Goal: Information Seeking & Learning: Learn about a topic

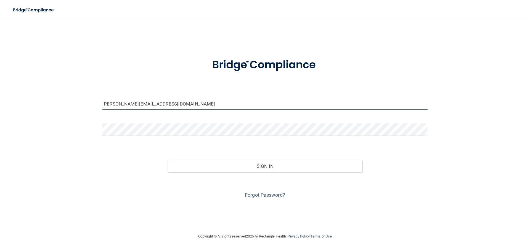
drag, startPoint x: 118, startPoint y: 105, endPoint x: 102, endPoint y: 104, distance: 16.6
click at [102, 104] on div "lisa.heuer@kottemannortho.com" at bounding box center [264, 106] width 333 height 17
type input "[PERSON_NAME][EMAIL_ADDRESS][PERSON_NAME][DOMAIN_NAME]"
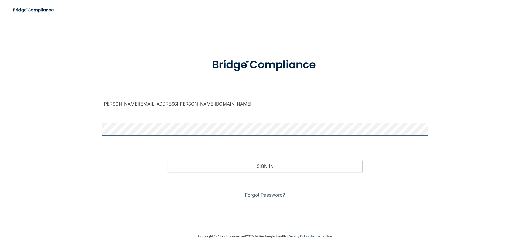
click at [70, 127] on div "ashley.conrad@kottemannortho.com Invalid email/password. You don't have permiss…" at bounding box center [265, 125] width 508 height 205
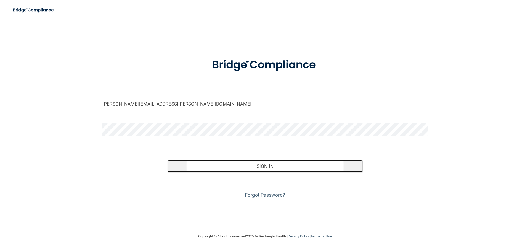
click at [270, 167] on button "Sign In" at bounding box center [264, 166] width 195 height 12
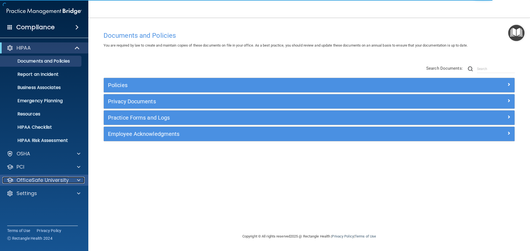
click at [52, 178] on p "OfficeSafe University" at bounding box center [43, 180] width 52 height 7
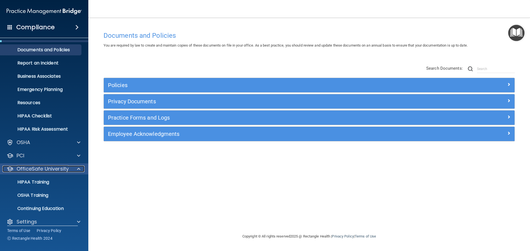
scroll to position [17, 0]
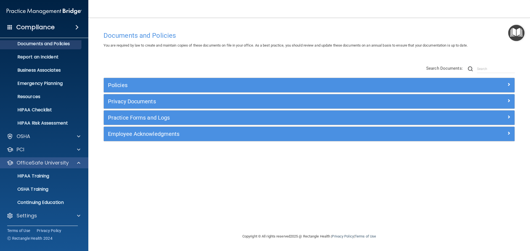
click at [69, 167] on div "OfficeSafe University" at bounding box center [44, 163] width 89 height 11
click at [79, 165] on span at bounding box center [78, 163] width 3 height 7
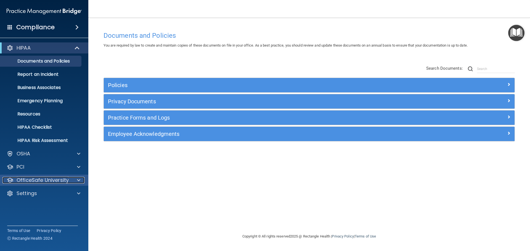
scroll to position [0, 0]
click at [59, 181] on p "OfficeSafe University" at bounding box center [43, 180] width 52 height 7
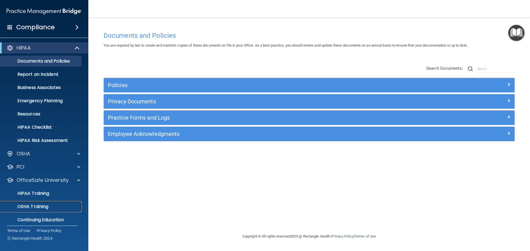
click at [32, 204] on p "OSHA Training" at bounding box center [26, 207] width 45 height 6
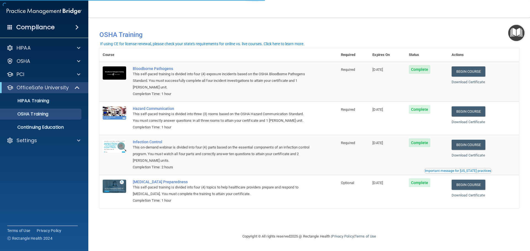
click at [145, 79] on div "This self-paced training is divided into four (4) exposure incidents based on t…" at bounding box center [221, 81] width 177 height 20
click at [44, 113] on p "OSHA Training" at bounding box center [26, 114] width 45 height 6
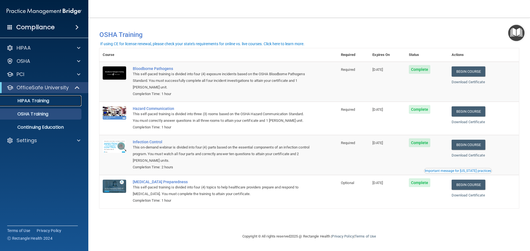
click at [30, 96] on link "HIPAA Training" at bounding box center [37, 100] width 87 height 11
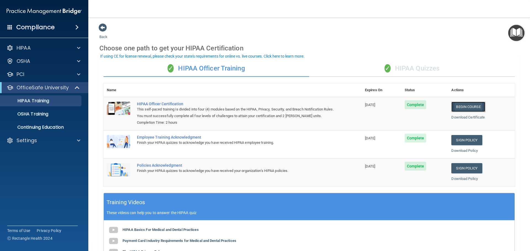
click at [465, 108] on link "Begin Course" at bounding box center [468, 107] width 34 height 10
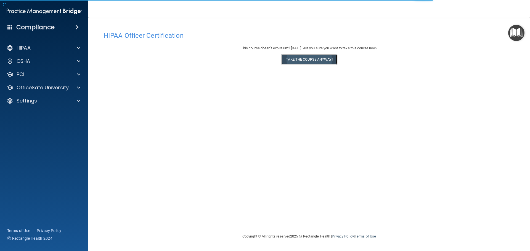
click at [321, 63] on button "Take the course anyway!" at bounding box center [308, 59] width 55 height 10
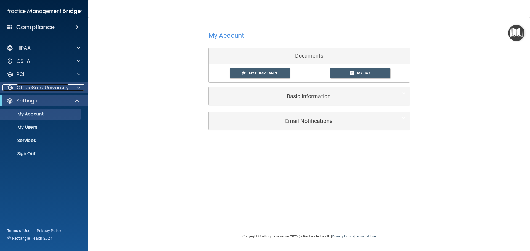
click at [40, 91] on p "OfficeSafe University" at bounding box center [43, 87] width 52 height 7
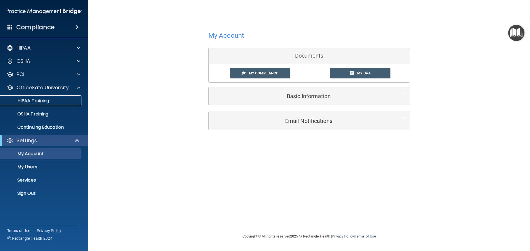
click at [42, 99] on p "HIPAA Training" at bounding box center [27, 101] width 46 height 6
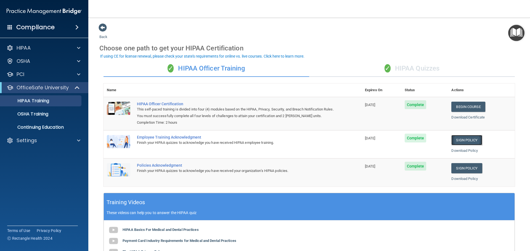
click at [470, 143] on link "Sign Policy" at bounding box center [466, 140] width 31 height 10
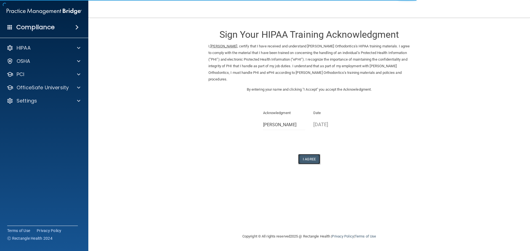
click at [315, 157] on button "I Agree" at bounding box center [309, 159] width 22 height 10
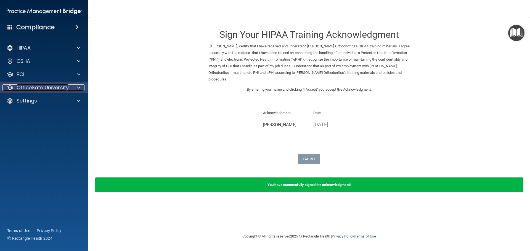
click at [40, 90] on p "OfficeSafe University" at bounding box center [43, 87] width 52 height 7
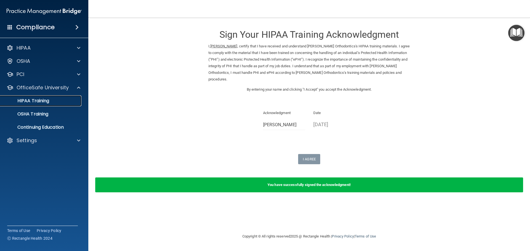
click at [39, 99] on p "HIPAA Training" at bounding box center [27, 101] width 46 height 6
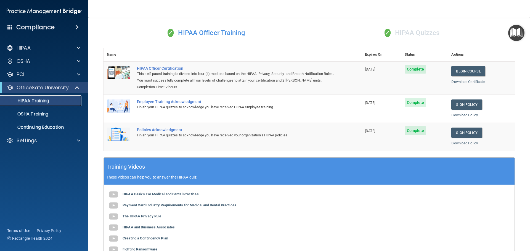
scroll to position [31, 0]
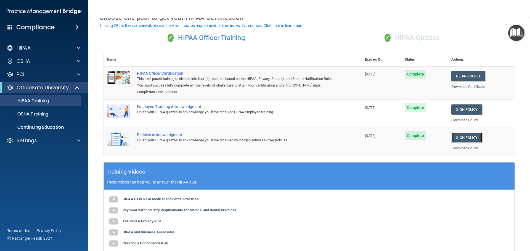
click at [467, 136] on link "Sign Policy" at bounding box center [466, 138] width 31 height 10
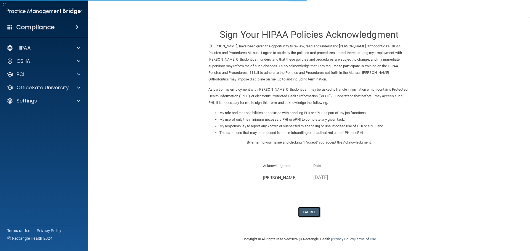
click at [307, 213] on button "I Agree" at bounding box center [309, 212] width 22 height 10
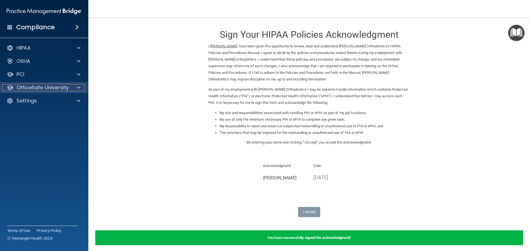
click at [16, 88] on div "OfficeSafe University" at bounding box center [36, 87] width 68 height 7
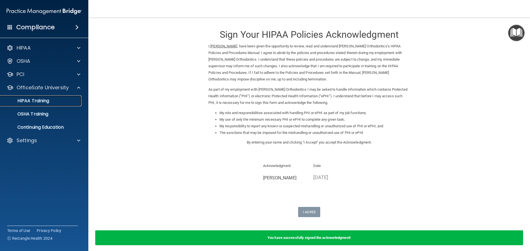
click at [28, 98] on p "HIPAA Training" at bounding box center [27, 101] width 46 height 6
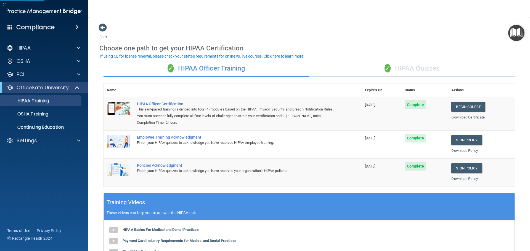
click at [437, 65] on div "✓ HIPAA Quizzes" at bounding box center [412, 68] width 206 height 17
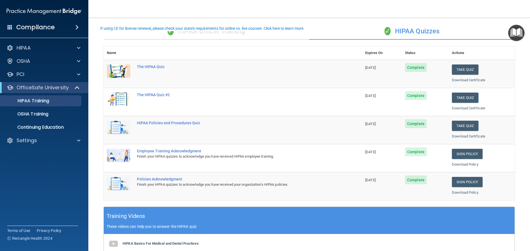
scroll to position [28, 0]
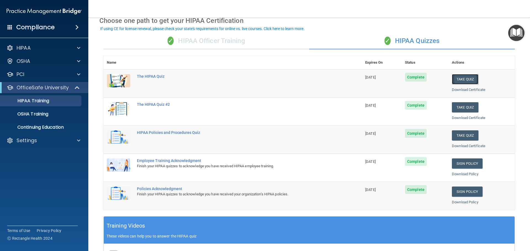
click at [471, 80] on button "Take Quiz" at bounding box center [465, 79] width 26 height 10
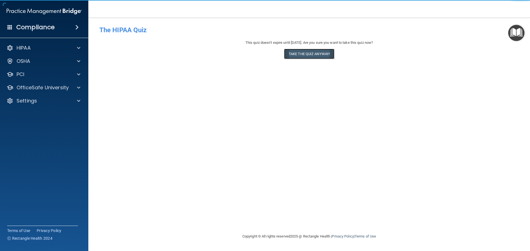
click at [324, 54] on button "Take the quiz anyway!" at bounding box center [309, 54] width 50 height 10
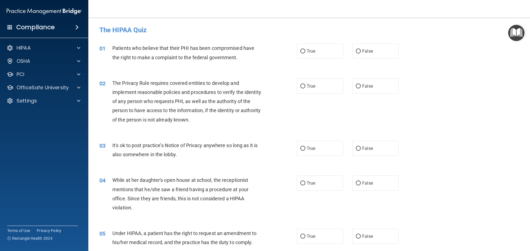
click at [341, 60] on div "01 Patients who believe that their PHI has been compromised have the right to m…" at bounding box center [309, 54] width 428 height 35
click at [333, 57] on label "True" at bounding box center [320, 51] width 46 height 15
click at [305, 54] on input "True" at bounding box center [302, 51] width 5 height 4
radio input "true"
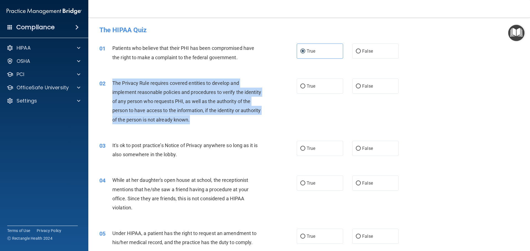
drag, startPoint x: 211, startPoint y: 121, endPoint x: 113, endPoint y: 82, distance: 106.0
click at [113, 82] on div "The Privacy Rule requires covered entities to develop and implement reasonable …" at bounding box center [189, 102] width 154 height 46
copy span "The Privacy Rule requires covered entities to develop and implement reasonable …"
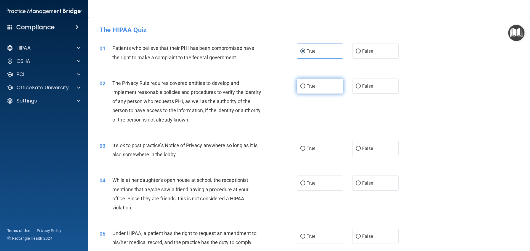
click at [316, 84] on label "True" at bounding box center [320, 86] width 46 height 15
click at [305, 84] on input "True" at bounding box center [302, 86] width 5 height 4
radio input "true"
click at [306, 146] on label "True" at bounding box center [320, 148] width 46 height 15
click at [305, 147] on input "True" at bounding box center [302, 149] width 5 height 4
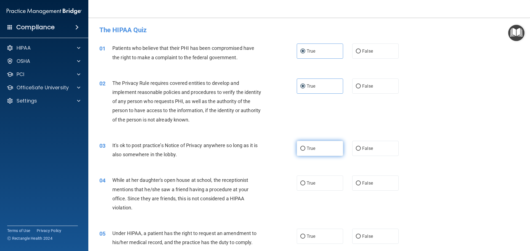
radio input "true"
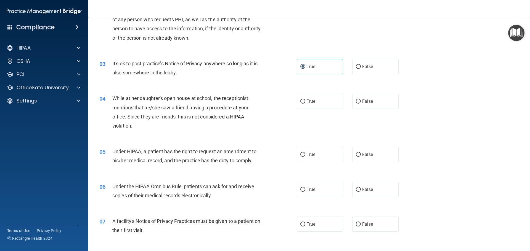
scroll to position [110, 0]
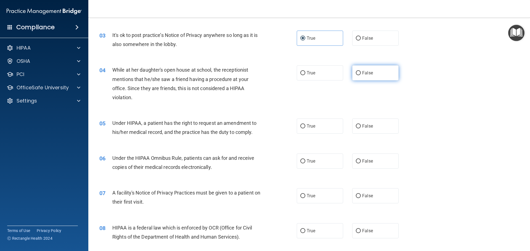
click at [372, 70] on label "False" at bounding box center [375, 72] width 46 height 15
click at [361, 71] on input "False" at bounding box center [358, 73] width 5 height 4
radio input "true"
click at [310, 124] on span "True" at bounding box center [310, 126] width 9 height 5
click at [305, 124] on input "True" at bounding box center [302, 126] width 5 height 4
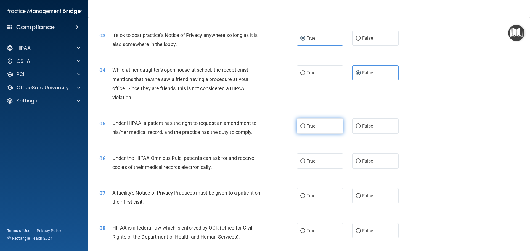
radio input "true"
click at [313, 161] on label "True" at bounding box center [320, 161] width 46 height 15
click at [305, 161] on input "True" at bounding box center [302, 161] width 5 height 4
radio input "true"
click at [313, 193] on label "True" at bounding box center [320, 195] width 46 height 15
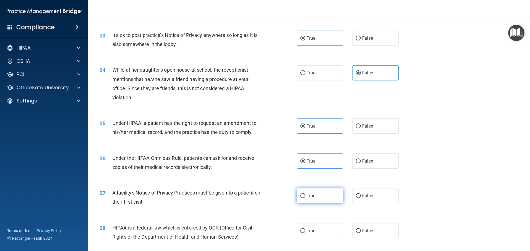
click at [305, 194] on input "True" at bounding box center [302, 196] width 5 height 4
radio input "true"
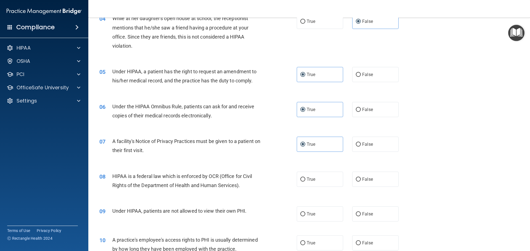
scroll to position [166, 0]
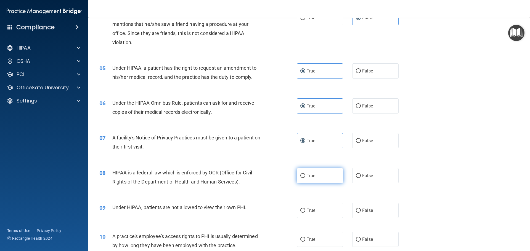
click at [303, 180] on label "True" at bounding box center [320, 175] width 46 height 15
click at [303, 178] on input "True" at bounding box center [302, 176] width 5 height 4
radio input "true"
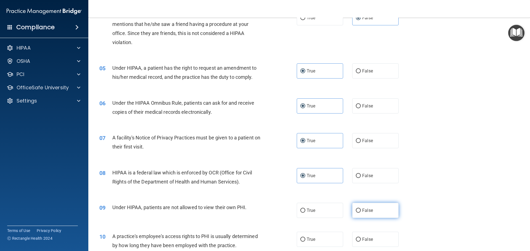
click at [366, 209] on span "False" at bounding box center [367, 210] width 11 height 5
click at [361, 209] on input "False" at bounding box center [358, 211] width 5 height 4
radio input "true"
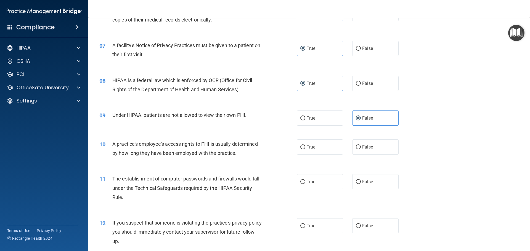
scroll to position [303, 0]
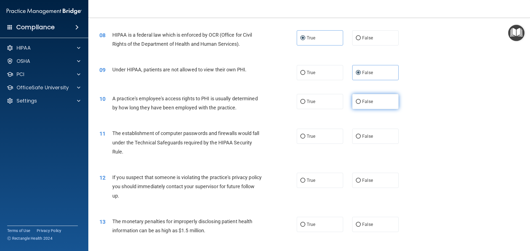
click at [352, 100] on label "False" at bounding box center [375, 101] width 46 height 15
click at [356, 100] on input "False" at bounding box center [358, 102] width 5 height 4
radio input "true"
click at [305, 141] on label "True" at bounding box center [320, 136] width 46 height 15
click at [305, 139] on input "True" at bounding box center [302, 137] width 5 height 4
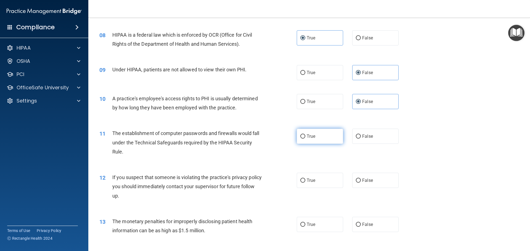
radio input "true"
click at [308, 178] on label "True" at bounding box center [320, 180] width 46 height 15
click at [305, 179] on input "True" at bounding box center [302, 181] width 5 height 4
radio input "true"
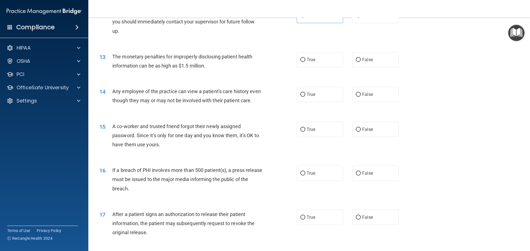
scroll to position [469, 0]
click at [302, 61] on input "True" at bounding box center [302, 59] width 5 height 4
radio input "true"
click at [309, 92] on span "True" at bounding box center [310, 93] width 9 height 5
click at [305, 92] on input "True" at bounding box center [302, 94] width 5 height 4
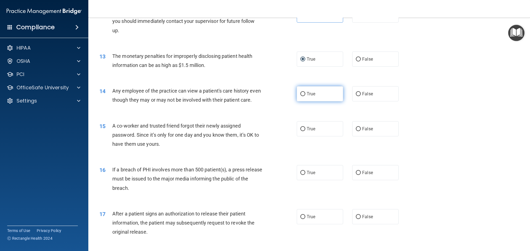
radio input "true"
click at [343, 91] on div "True False" at bounding box center [352, 93] width 111 height 15
click at [356, 92] on input "False" at bounding box center [358, 94] width 5 height 4
radio input "true"
radio input "false"
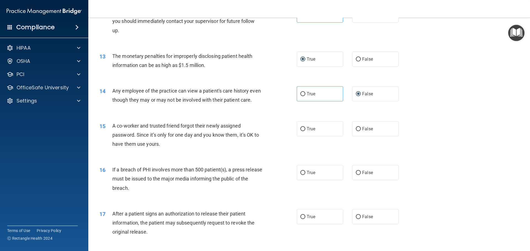
click at [370, 148] on div "15 A co-worker and trusted friend forgot their newly assigned password. Since i…" at bounding box center [309, 136] width 428 height 44
click at [369, 137] on label "False" at bounding box center [375, 128] width 46 height 15
click at [361, 131] on input "False" at bounding box center [358, 129] width 5 height 4
radio input "true"
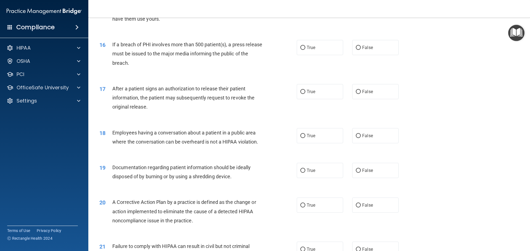
scroll to position [607, 0]
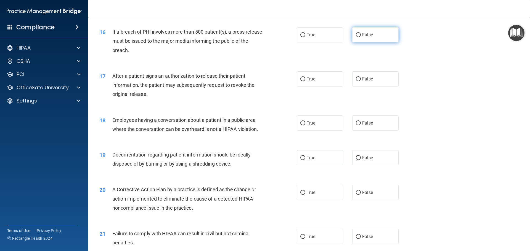
click at [356, 38] on label "False" at bounding box center [375, 34] width 46 height 15
click at [356, 37] on input "False" at bounding box center [358, 35] width 5 height 4
radio input "true"
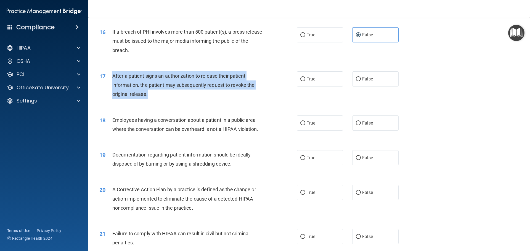
drag, startPoint x: 153, startPoint y: 103, endPoint x: 113, endPoint y: 83, distance: 44.4
click at [113, 83] on div "After a patient signs an authorization to release their patient information, th…" at bounding box center [189, 85] width 154 height 28
copy span "After a patient signs an authorization to release their patient information, th…"
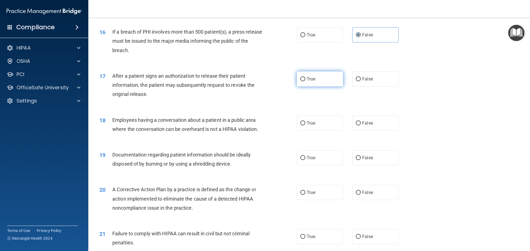
click at [321, 87] on label "True" at bounding box center [320, 78] width 46 height 15
click at [305, 81] on input "True" at bounding box center [302, 79] width 5 height 4
radio input "true"
click at [381, 127] on label "False" at bounding box center [375, 123] width 46 height 15
click at [361, 126] on input "False" at bounding box center [358, 123] width 5 height 4
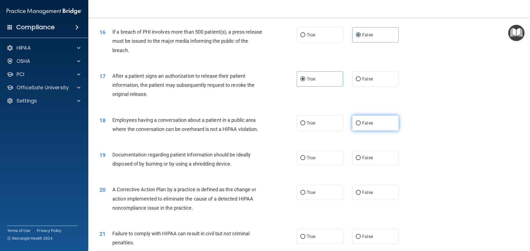
radio input "true"
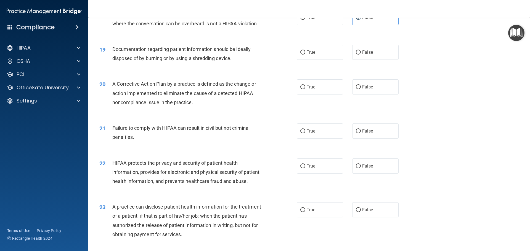
scroll to position [717, 0]
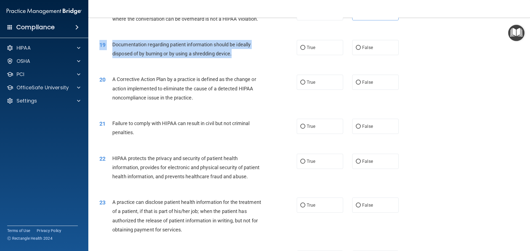
drag, startPoint x: 235, startPoint y: 63, endPoint x: 91, endPoint y: 51, distance: 144.3
click at [91, 51] on div "19 Documentation regarding patient information should be ideally disposed of by…" at bounding box center [198, 50] width 214 height 21
click at [143, 57] on span "Documentation regarding patient information should be ideally disposed of by bu…" at bounding box center [181, 49] width 138 height 15
drag, startPoint x: 175, startPoint y: 60, endPoint x: 181, endPoint y: 61, distance: 5.6
click at [176, 57] on span "Documentation regarding patient information should be ideally disposed of by bu…" at bounding box center [181, 49] width 138 height 15
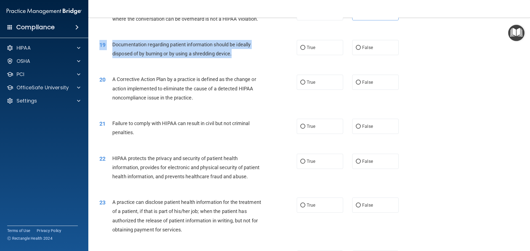
click at [234, 58] on div "Documentation regarding patient information should be ideally disposed of by bu…" at bounding box center [189, 49] width 154 height 18
click at [235, 58] on div "Documentation regarding patient information should be ideally disposed of by bu…" at bounding box center [189, 49] width 154 height 18
copy div "19 Documentation regarding patient information should be ideally disposed of by…"
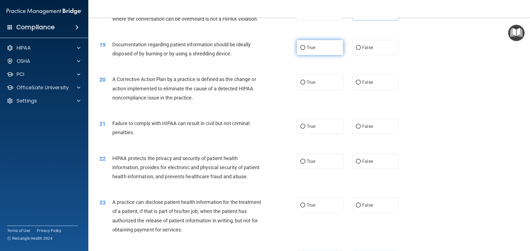
click at [306, 50] on span "True" at bounding box center [310, 47] width 9 height 5
click at [305, 50] on input "True" at bounding box center [302, 48] width 5 height 4
radio input "true"
click at [196, 102] on div "A Corrective Action Plan by a practice is defined as the change or action imple…" at bounding box center [189, 89] width 154 height 28
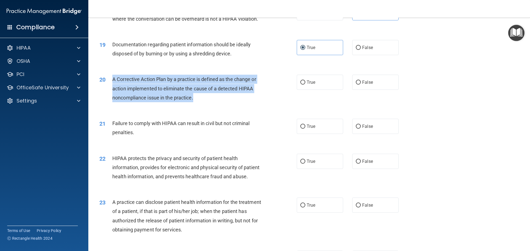
drag, startPoint x: 194, startPoint y: 107, endPoint x: 113, endPoint y: 89, distance: 82.8
click at [113, 89] on div "A Corrective Action Plan by a practice is defined as the change or action imple…" at bounding box center [189, 89] width 154 height 28
copy span "A Corrective Action Plan by a practice is defined as the change or action imple…"
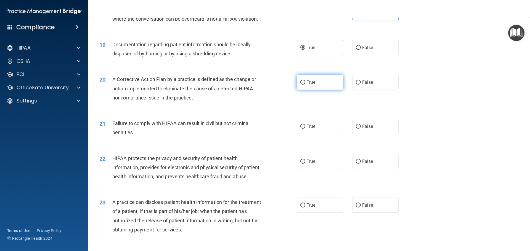
click at [321, 90] on label "True" at bounding box center [320, 82] width 46 height 15
click at [305, 85] on input "True" at bounding box center [302, 83] width 5 height 4
radio input "true"
click at [368, 129] on span "False" at bounding box center [367, 126] width 11 height 5
click at [361, 129] on input "False" at bounding box center [358, 127] width 5 height 4
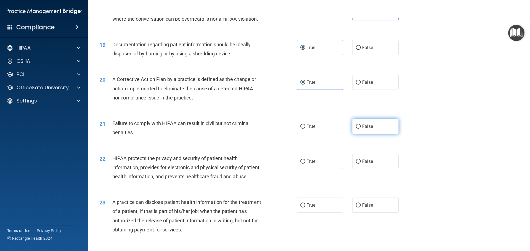
radio input "true"
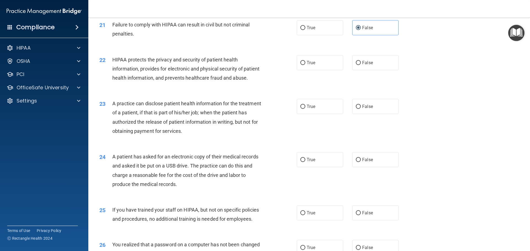
scroll to position [828, 0]
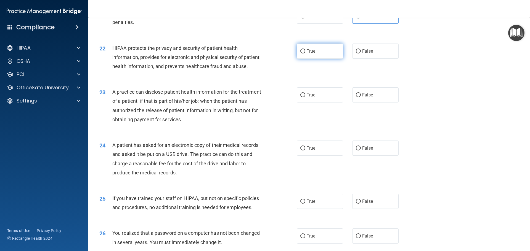
click at [306, 54] on span "True" at bounding box center [310, 51] width 9 height 5
click at [305, 54] on input "True" at bounding box center [302, 51] width 5 height 4
radio input "true"
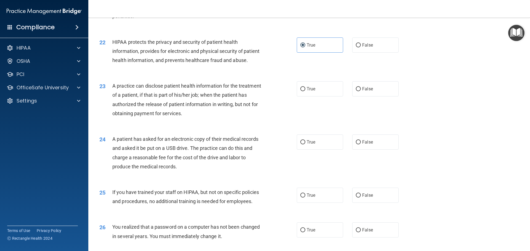
scroll to position [861, 0]
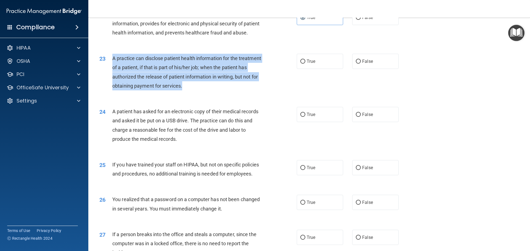
drag, startPoint x: 207, startPoint y: 105, endPoint x: 113, endPoint y: 78, distance: 97.7
click at [113, 78] on div "A practice can disclose patient health information for the treatment of a patie…" at bounding box center [189, 72] width 154 height 37
copy span "A practice can disclose patient health information for the treatment of a patie…"
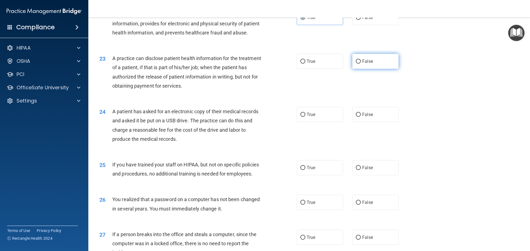
click at [377, 69] on label "False" at bounding box center [375, 61] width 46 height 15
click at [361, 64] on input "False" at bounding box center [358, 62] width 5 height 4
radio input "true"
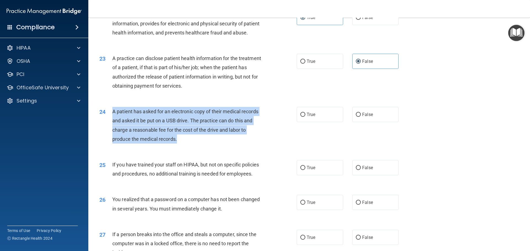
drag, startPoint x: 167, startPoint y: 157, endPoint x: 113, endPoint y: 131, distance: 59.2
click at [113, 131] on div "A patient has asked for an electronic copy of their medical records and asked i…" at bounding box center [189, 125] width 154 height 37
copy span "A patient has asked for an electronic copy of their medical records and asked i…"
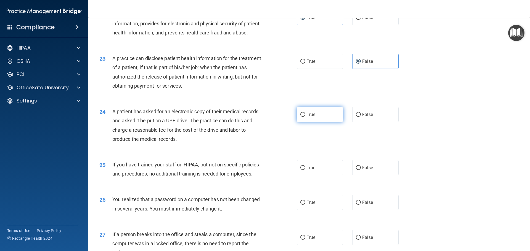
click at [330, 122] on label "True" at bounding box center [320, 114] width 46 height 15
click at [305, 117] on input "True" at bounding box center [302, 115] width 5 height 4
radio input "true"
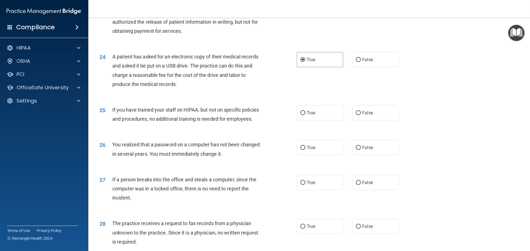
scroll to position [916, 0]
click at [376, 120] on label "False" at bounding box center [375, 112] width 46 height 15
click at [361, 115] on input "False" at bounding box center [358, 113] width 5 height 4
radio input "true"
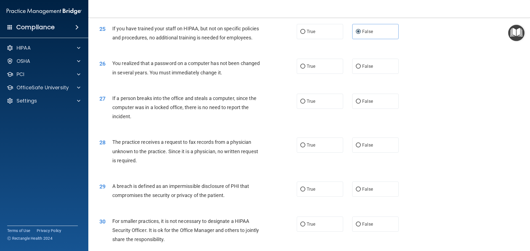
scroll to position [999, 0]
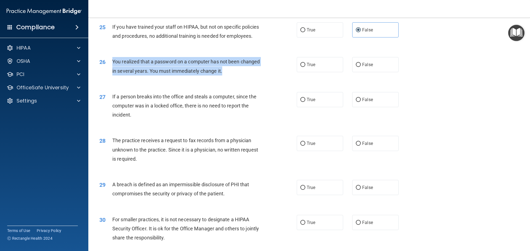
drag, startPoint x: 223, startPoint y: 87, endPoint x: 113, endPoint y: 78, distance: 110.7
click at [113, 75] on div "You realized that a password on a computer has not been changed in several year…" at bounding box center [189, 66] width 154 height 18
copy span "You realized that a password on a computer has not been changed in several year…"
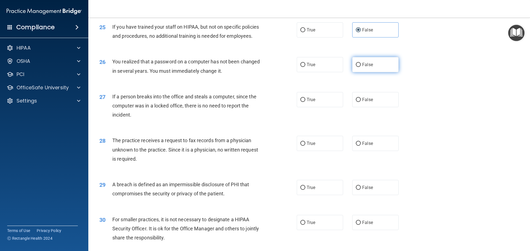
click at [384, 72] on label "False" at bounding box center [375, 64] width 46 height 15
click at [361, 67] on input "False" at bounding box center [358, 65] width 5 height 4
radio input "true"
click at [365, 102] on span "False" at bounding box center [367, 99] width 11 height 5
click at [361, 102] on input "False" at bounding box center [358, 100] width 5 height 4
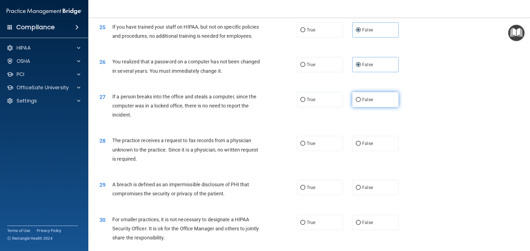
radio input "true"
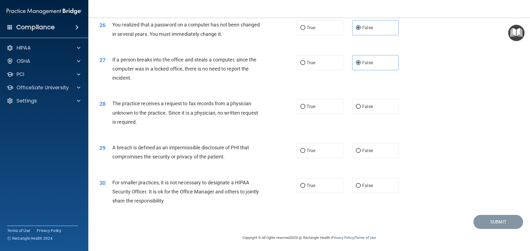
scroll to position [1054, 0]
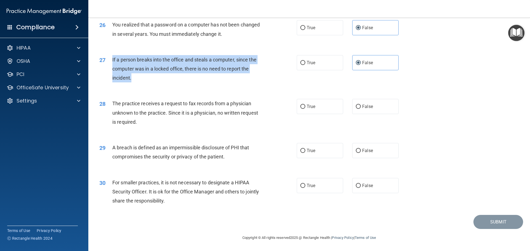
drag, startPoint x: 136, startPoint y: 77, endPoint x: 112, endPoint y: 63, distance: 27.8
click at [112, 63] on div "27 If a person breaks into the office and steals a computer, since the computer…" at bounding box center [198, 70] width 214 height 30
copy div "If a person breaks into the office and steals a computer, since the computer wa…"
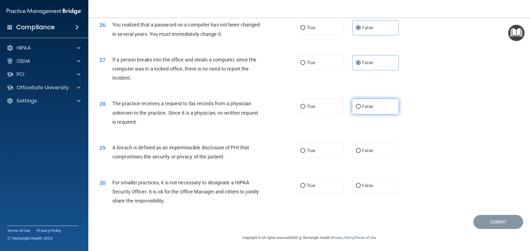
click at [371, 107] on label "False" at bounding box center [375, 106] width 46 height 15
click at [361, 107] on input "False" at bounding box center [358, 107] width 5 height 4
radio input "true"
click at [317, 151] on label "True" at bounding box center [320, 150] width 46 height 15
click at [305, 151] on input "True" at bounding box center [302, 151] width 5 height 4
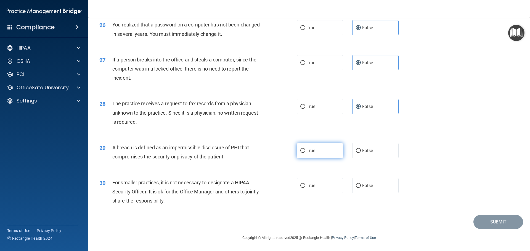
radio input "true"
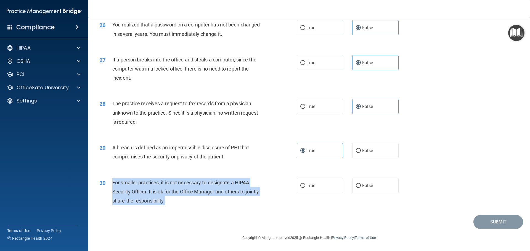
drag, startPoint x: 180, startPoint y: 200, endPoint x: 110, endPoint y: 178, distance: 73.1
click at [110, 178] on div "30 For smaller practices, it is not necessary to designate a HIPAA Security Off…" at bounding box center [198, 193] width 214 height 30
copy div "For smaller practices, it is not necessary to designate a HIPAA Security Office…"
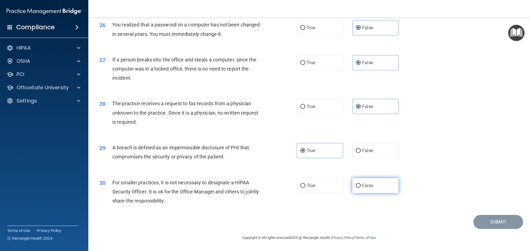
click at [375, 186] on label "False" at bounding box center [375, 185] width 46 height 15
click at [361, 186] on input "False" at bounding box center [358, 186] width 5 height 4
radio input "true"
click at [485, 223] on button "Submit" at bounding box center [498, 222] width 50 height 14
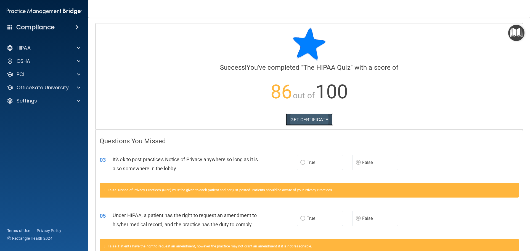
click at [308, 121] on link "GET CERTIFICATE" at bounding box center [309, 120] width 47 height 12
click at [23, 84] on p "OfficeSafe University" at bounding box center [43, 87] width 52 height 7
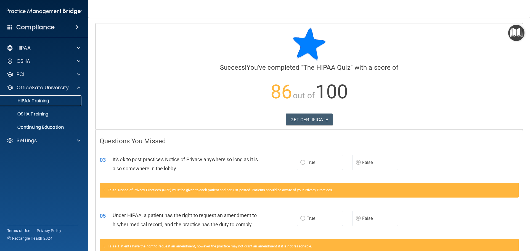
click at [31, 99] on p "HIPAA Training" at bounding box center [27, 101] width 46 height 6
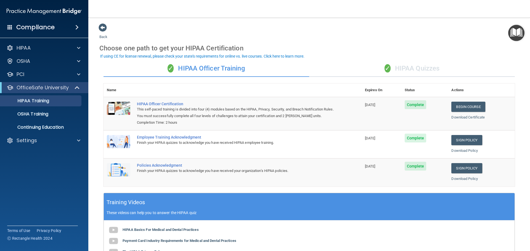
click at [412, 70] on div "✓ HIPAA Quizzes" at bounding box center [412, 68] width 206 height 17
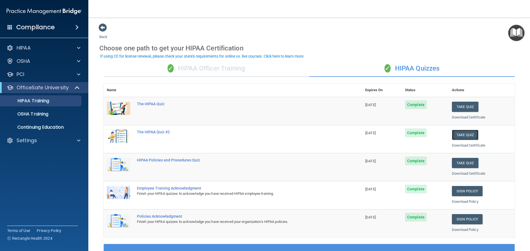
click at [461, 137] on button "Take Quiz" at bounding box center [465, 135] width 26 height 10
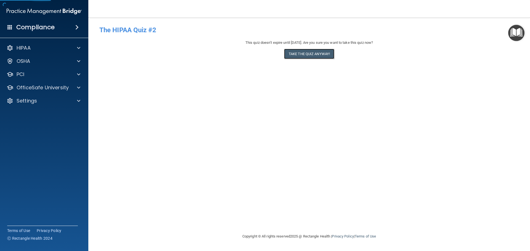
click at [317, 59] on button "Take the quiz anyway!" at bounding box center [309, 54] width 50 height 10
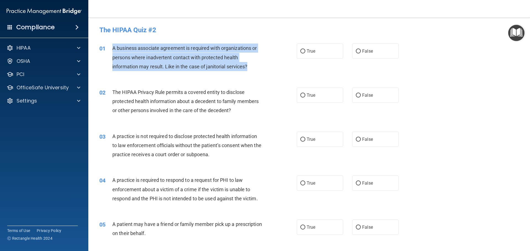
drag, startPoint x: 251, startPoint y: 66, endPoint x: 113, endPoint y: 49, distance: 139.3
click at [113, 49] on div "A business associate agreement is required with organizations or persons where …" at bounding box center [189, 58] width 154 height 28
copy span "A business associate agreement is required with organizations or persons where …"
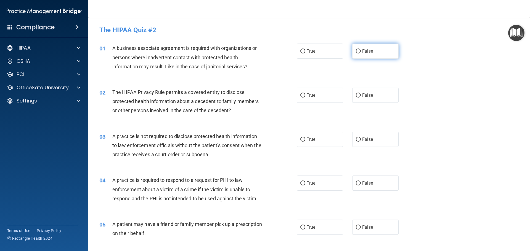
click at [364, 58] on label "False" at bounding box center [375, 51] width 46 height 15
click at [361, 54] on input "False" at bounding box center [358, 51] width 5 height 4
radio input "true"
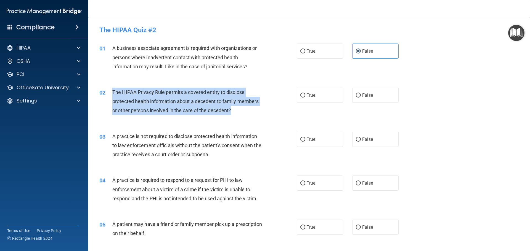
drag, startPoint x: 234, startPoint y: 111, endPoint x: 110, endPoint y: 94, distance: 125.1
click at [110, 94] on div "02 The HIPAA Privacy Rule permits a covered entity to disclose protected health…" at bounding box center [198, 103] width 214 height 30
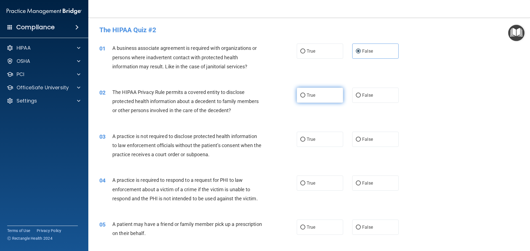
click at [314, 94] on label "True" at bounding box center [320, 95] width 46 height 15
click at [305, 94] on input "True" at bounding box center [302, 96] width 5 height 4
radio input "true"
click at [371, 140] on label "False" at bounding box center [375, 139] width 46 height 15
click at [361, 140] on input "False" at bounding box center [358, 140] width 5 height 4
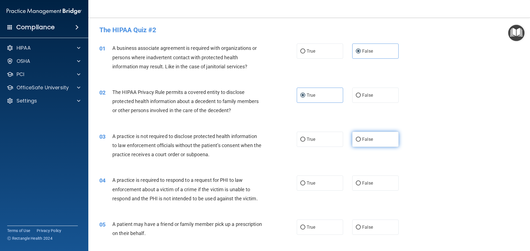
radio input "true"
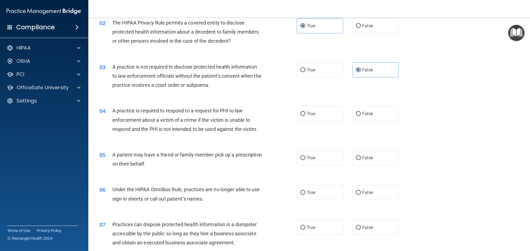
scroll to position [83, 0]
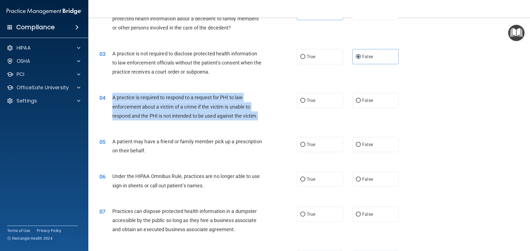
drag, startPoint x: 262, startPoint y: 115, endPoint x: 111, endPoint y: 97, distance: 151.7
click at [111, 97] on div "04 A practice is required to respond to a request for PHI to law enforcement ab…" at bounding box center [198, 108] width 214 height 30
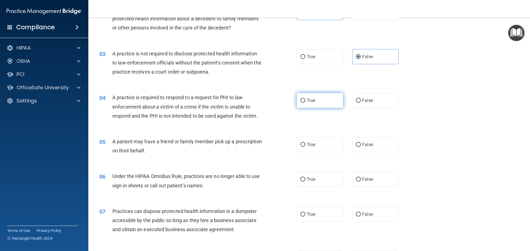
click at [306, 100] on span "True" at bounding box center [310, 100] width 9 height 5
click at [305, 100] on input "True" at bounding box center [302, 101] width 5 height 4
radio input "true"
click at [352, 141] on label "False" at bounding box center [375, 144] width 46 height 15
click at [356, 143] on input "False" at bounding box center [358, 145] width 5 height 4
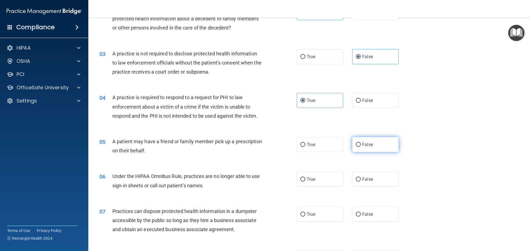
radio input "true"
click at [317, 145] on label "True" at bounding box center [320, 144] width 46 height 15
click at [305, 145] on input "True" at bounding box center [302, 145] width 5 height 4
radio input "true"
radio input "false"
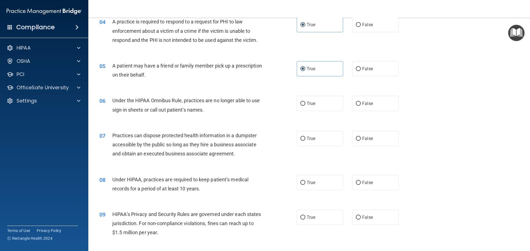
scroll to position [166, 0]
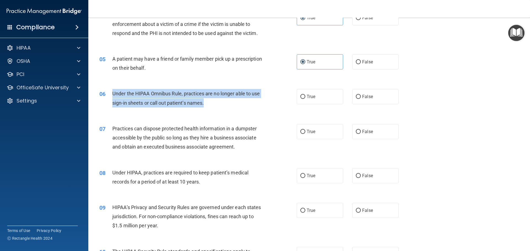
drag, startPoint x: 202, startPoint y: 102, endPoint x: 113, endPoint y: 93, distance: 89.3
click at [113, 93] on div "Under the HIPAA Omnibus Rule, practices are no longer able to use sign-in sheet…" at bounding box center [189, 98] width 154 height 18
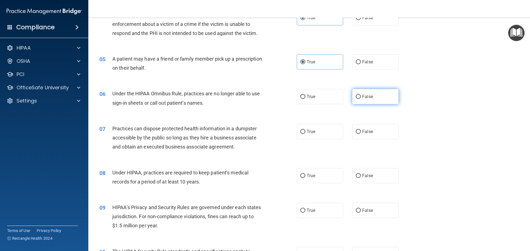
click at [365, 98] on span "False" at bounding box center [367, 96] width 11 height 5
click at [377, 93] on label "False" at bounding box center [375, 96] width 46 height 15
click at [361, 95] on input "False" at bounding box center [358, 97] width 5 height 4
radio input "true"
click at [378, 137] on label "False" at bounding box center [375, 131] width 46 height 15
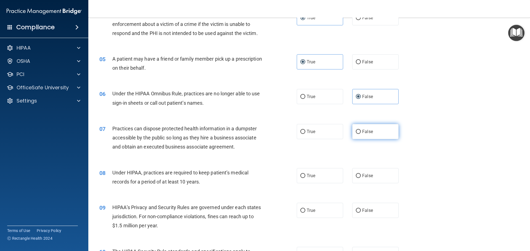
click at [361, 134] on input "False" at bounding box center [358, 132] width 5 height 4
radio input "true"
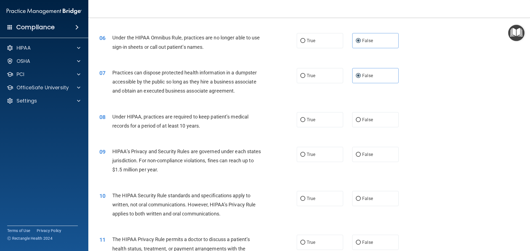
scroll to position [248, 0]
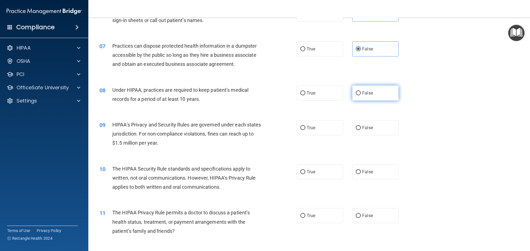
click at [355, 97] on label "False" at bounding box center [375, 93] width 46 height 15
click at [356, 95] on input "False" at bounding box center [358, 93] width 5 height 4
radio input "true"
click at [315, 135] on label "True" at bounding box center [320, 127] width 46 height 15
click at [305, 130] on input "True" at bounding box center [302, 128] width 5 height 4
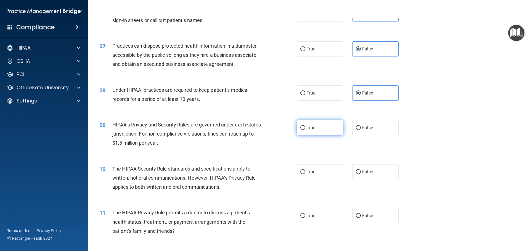
radio input "true"
click at [321, 167] on label "True" at bounding box center [320, 171] width 46 height 15
click at [305, 170] on input "True" at bounding box center [302, 172] width 5 height 4
radio input "true"
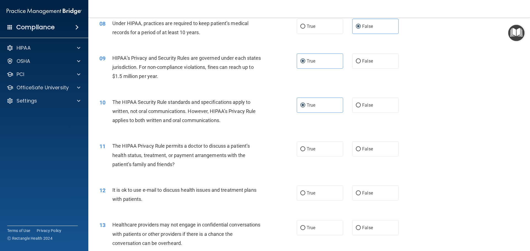
scroll to position [359, 0]
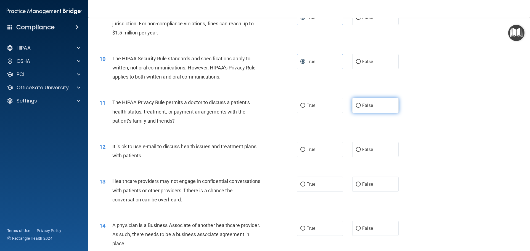
click at [376, 111] on label "False" at bounding box center [375, 105] width 46 height 15
click at [361, 108] on input "False" at bounding box center [358, 106] width 5 height 4
radio input "true"
click at [315, 119] on div "11 The HIPAA Privacy Rule permits a doctor to discuss a patient’s health status…" at bounding box center [309, 113] width 428 height 44
click at [315, 111] on label "True" at bounding box center [320, 105] width 46 height 15
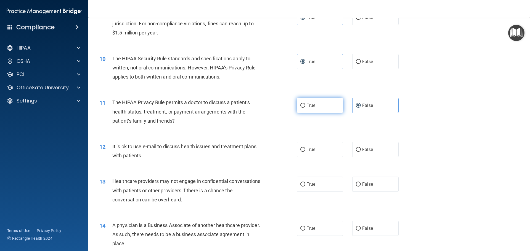
click at [305, 108] on input "True" at bounding box center [302, 106] width 5 height 4
radio input "true"
radio input "false"
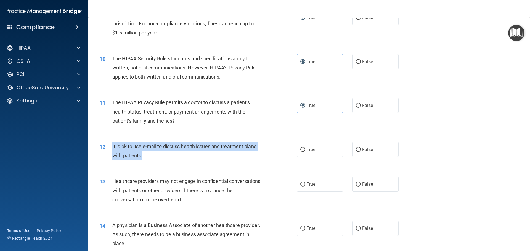
drag, startPoint x: 128, startPoint y: 154, endPoint x: 112, endPoint y: 148, distance: 16.9
click at [112, 148] on div "It is ok to use e-mail to discuss health issues and treatment plans with patien…" at bounding box center [189, 151] width 154 height 18
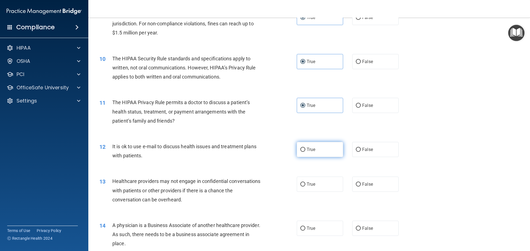
click at [335, 155] on label "True" at bounding box center [320, 149] width 46 height 15
click at [305, 152] on input "True" at bounding box center [302, 150] width 5 height 4
radio input "true"
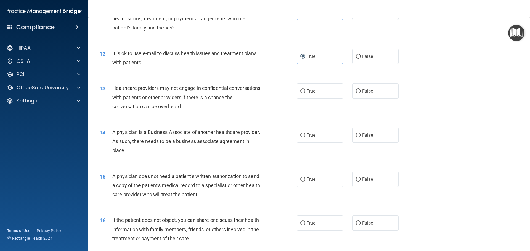
scroll to position [469, 0]
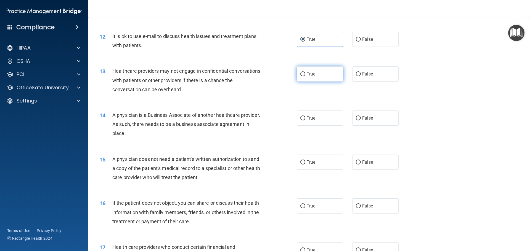
click at [328, 74] on label "True" at bounding box center [320, 73] width 46 height 15
click at [305, 74] on input "True" at bounding box center [302, 74] width 5 height 4
radio input "true"
click at [327, 121] on label "True" at bounding box center [320, 118] width 46 height 15
click at [305, 121] on input "True" at bounding box center [302, 118] width 5 height 4
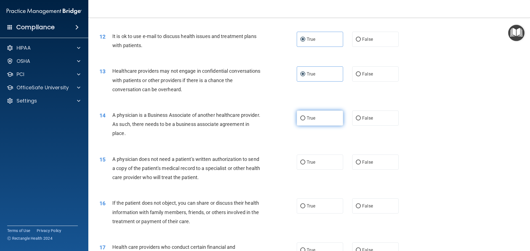
radio input "true"
click at [328, 158] on label "True" at bounding box center [320, 162] width 46 height 15
click at [305, 161] on input "True" at bounding box center [302, 163] width 5 height 4
radio input "true"
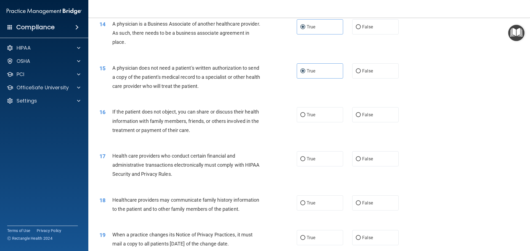
scroll to position [579, 0]
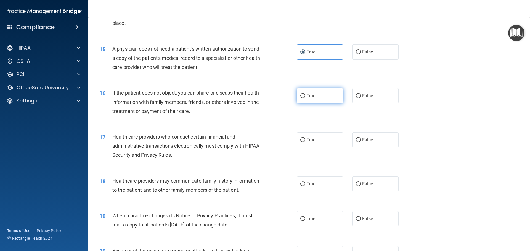
click at [300, 97] on input "True" at bounding box center [302, 96] width 5 height 4
radio input "true"
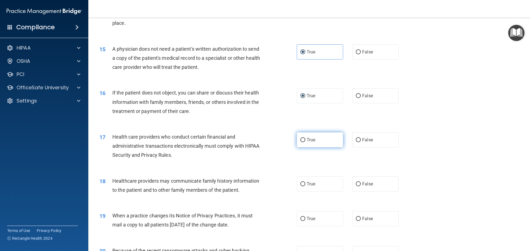
click at [315, 142] on label "True" at bounding box center [320, 139] width 46 height 15
click at [305, 142] on input "True" at bounding box center [302, 140] width 5 height 4
radio input "true"
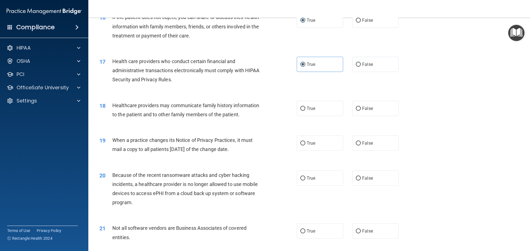
scroll to position [662, 0]
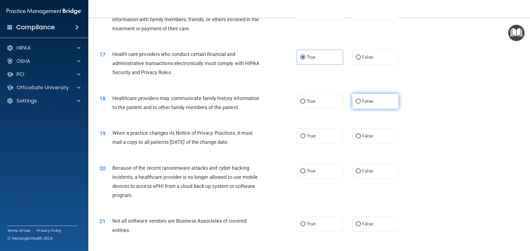
click at [367, 100] on span "False" at bounding box center [367, 101] width 11 height 5
click at [361, 100] on input "False" at bounding box center [358, 102] width 5 height 4
radio input "true"
click at [327, 142] on label "True" at bounding box center [320, 136] width 46 height 15
click at [305, 138] on input "True" at bounding box center [302, 136] width 5 height 4
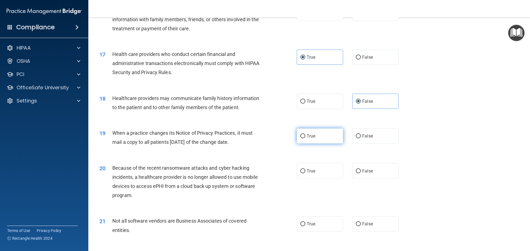
radio input "true"
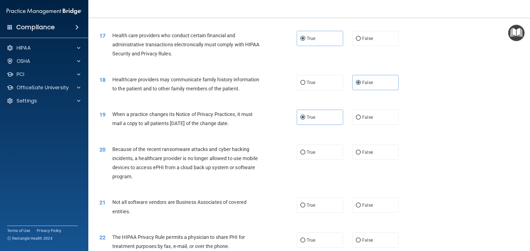
scroll to position [717, 0]
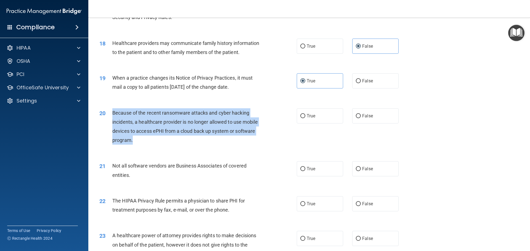
drag, startPoint x: 133, startPoint y: 140, endPoint x: 108, endPoint y: 114, distance: 35.7
click at [108, 114] on div "20 Because of the recent ransomware attacks and cyber hacking incidents, a heal…" at bounding box center [198, 127] width 214 height 39
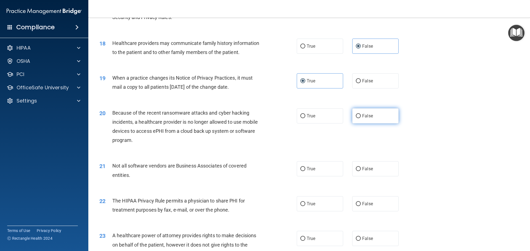
click at [368, 110] on label "False" at bounding box center [375, 115] width 46 height 15
click at [361, 114] on input "False" at bounding box center [358, 116] width 5 height 4
radio input "true"
click at [318, 166] on label "True" at bounding box center [320, 168] width 46 height 15
click at [305, 167] on input "True" at bounding box center [302, 169] width 5 height 4
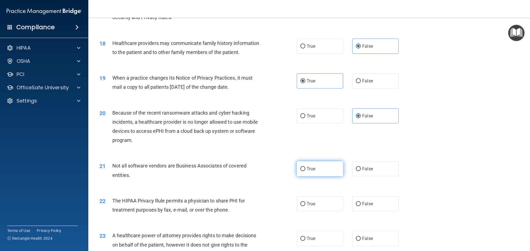
radio input "true"
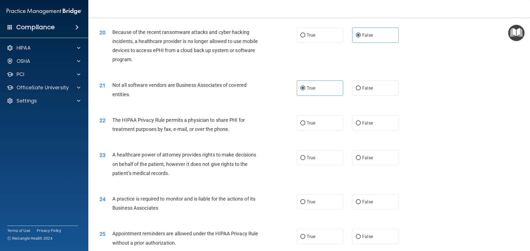
scroll to position [800, 0]
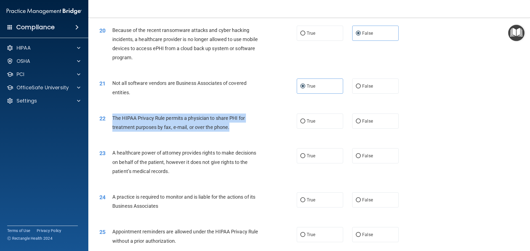
drag, startPoint x: 230, startPoint y: 127, endPoint x: 112, endPoint y: 117, distance: 117.9
click at [112, 117] on div "The HIPAA Privacy Rule permits a physician to share PHI for treatment purposes …" at bounding box center [189, 123] width 154 height 18
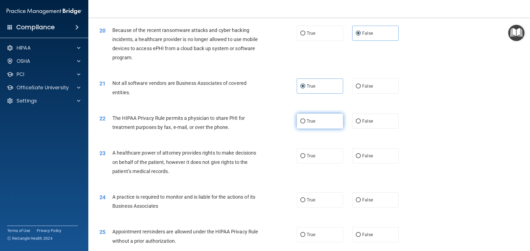
click at [312, 118] on label "True" at bounding box center [320, 121] width 46 height 15
click at [305, 119] on input "True" at bounding box center [302, 121] width 5 height 4
radio input "true"
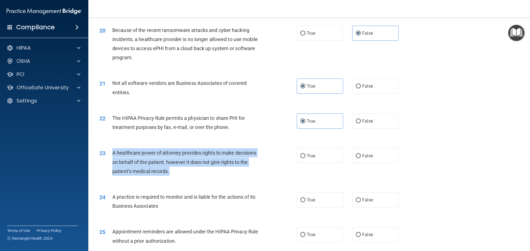
drag, startPoint x: 154, startPoint y: 170, endPoint x: 112, endPoint y: 153, distance: 44.6
click at [112, 153] on div "A healthcare power of attorney provides rights to make decisions on behalf of t…" at bounding box center [189, 162] width 154 height 28
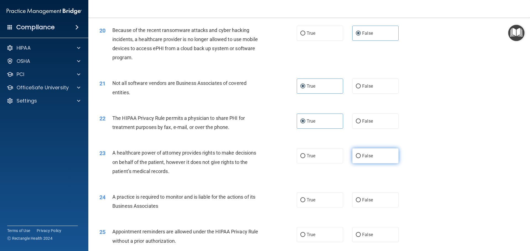
click at [374, 158] on label "False" at bounding box center [375, 155] width 46 height 15
click at [361, 158] on input "False" at bounding box center [358, 156] width 5 height 4
radio input "true"
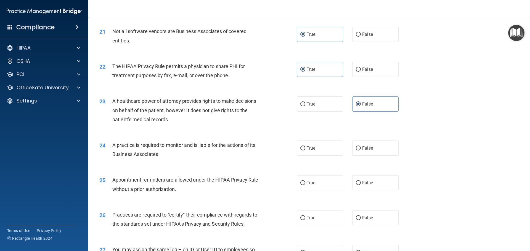
scroll to position [910, 0]
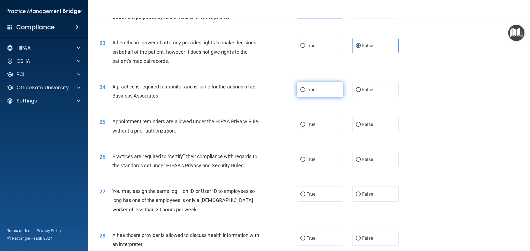
click at [312, 86] on label "True" at bounding box center [320, 89] width 46 height 15
click at [305, 88] on input "True" at bounding box center [302, 90] width 5 height 4
radio input "true"
click at [316, 119] on label "True" at bounding box center [320, 124] width 46 height 15
click at [305, 123] on input "True" at bounding box center [302, 125] width 5 height 4
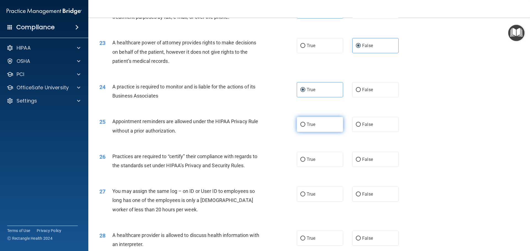
radio input "true"
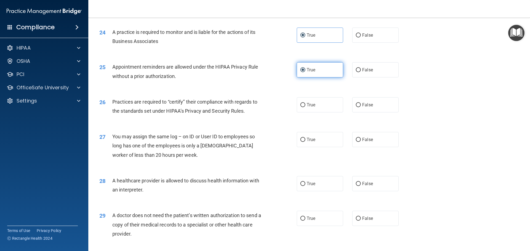
scroll to position [965, 0]
click at [316, 105] on label "True" at bounding box center [320, 104] width 46 height 15
click at [305, 105] on input "True" at bounding box center [302, 105] width 5 height 4
radio input "true"
click at [376, 134] on label "False" at bounding box center [375, 139] width 46 height 15
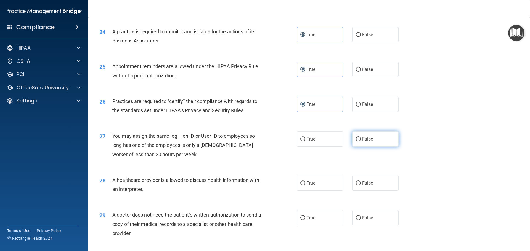
click at [361, 137] on input "False" at bounding box center [358, 139] width 5 height 4
radio input "true"
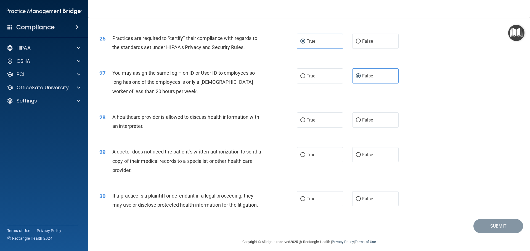
scroll to position [1033, 0]
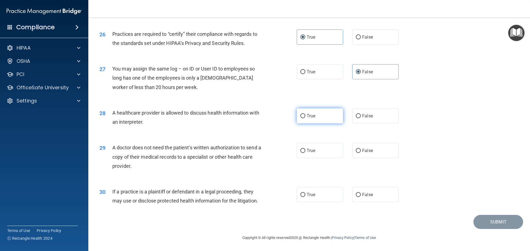
click at [306, 112] on label "True" at bounding box center [320, 115] width 46 height 15
click at [305, 114] on input "True" at bounding box center [302, 116] width 5 height 4
radio input "true"
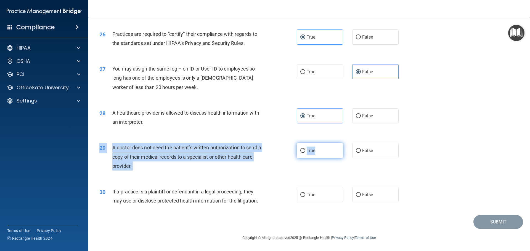
click at [316, 143] on div "29 A doctor does not need the patient’s written authorization to send a copy of…" at bounding box center [309, 158] width 428 height 44
click at [317, 146] on label "True" at bounding box center [320, 150] width 46 height 15
click at [305, 149] on input "True" at bounding box center [302, 151] width 5 height 4
radio input "true"
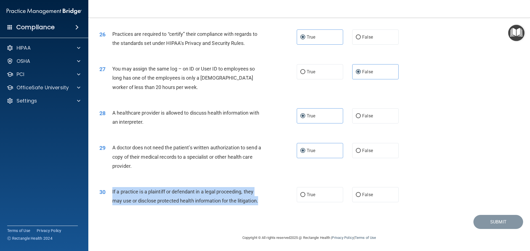
drag, startPoint x: 261, startPoint y: 201, endPoint x: 109, endPoint y: 192, distance: 152.3
click at [109, 192] on div "30 If a practice is a plaintiff or defendant in a legal proceeding, they may us…" at bounding box center [198, 197] width 214 height 21
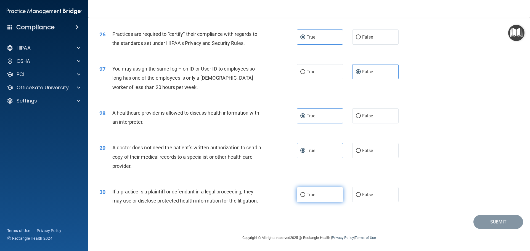
click at [318, 193] on label "True" at bounding box center [320, 194] width 46 height 15
click at [305, 193] on input "True" at bounding box center [302, 195] width 5 height 4
radio input "true"
click at [492, 222] on button "Submit" at bounding box center [498, 222] width 50 height 14
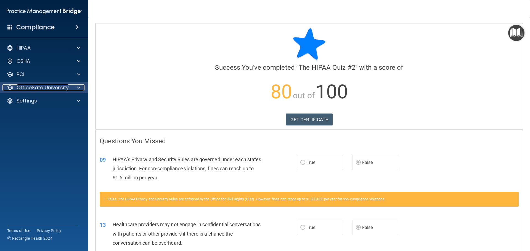
click at [44, 89] on p "OfficeSafe University" at bounding box center [43, 87] width 52 height 7
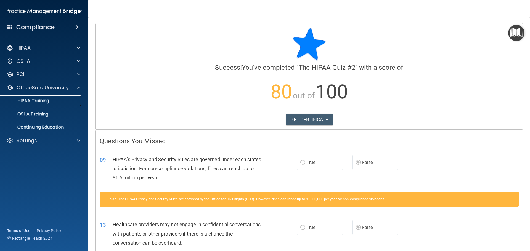
click at [40, 100] on p "HIPAA Training" at bounding box center [27, 101] width 46 height 6
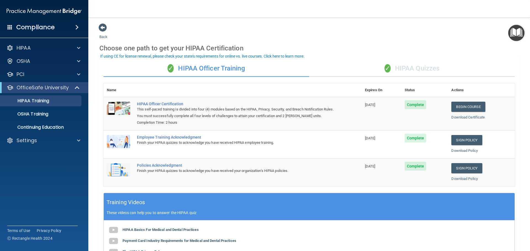
click at [421, 69] on div "✓ HIPAA Quizzes" at bounding box center [412, 68] width 206 height 17
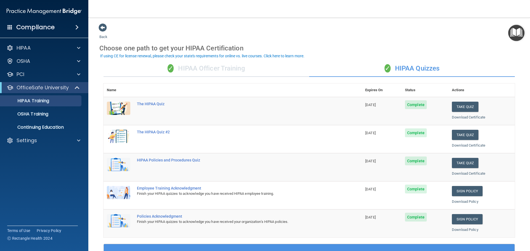
scroll to position [28, 0]
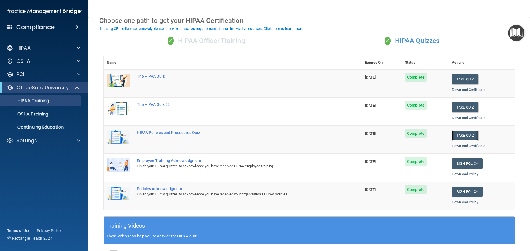
click at [470, 138] on button "Take Quiz" at bounding box center [465, 135] width 26 height 10
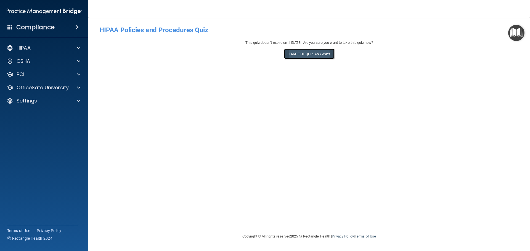
click at [306, 52] on button "Take the quiz anyway!" at bounding box center [309, 54] width 50 height 10
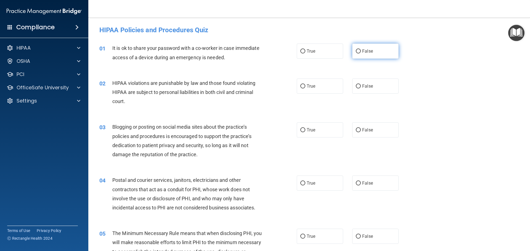
click at [369, 47] on label "False" at bounding box center [375, 51] width 46 height 15
click at [361, 49] on input "False" at bounding box center [358, 51] width 5 height 4
radio input "true"
click at [333, 84] on label "True" at bounding box center [320, 86] width 46 height 15
click at [305, 84] on input "True" at bounding box center [302, 86] width 5 height 4
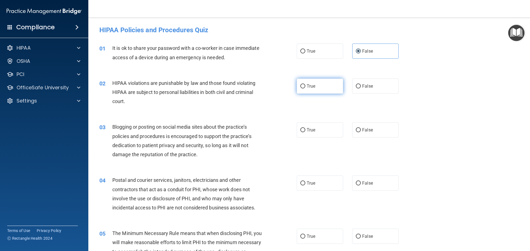
radio input "true"
click at [362, 131] on span "False" at bounding box center [367, 129] width 11 height 5
click at [361, 131] on input "False" at bounding box center [358, 130] width 5 height 4
radio input "true"
click at [319, 186] on label "True" at bounding box center [320, 183] width 46 height 15
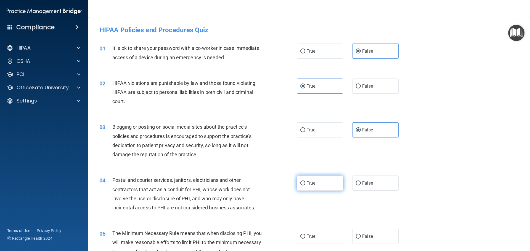
click at [305, 186] on input "True" at bounding box center [302, 184] width 5 height 4
radio input "true"
click at [318, 241] on label "True" at bounding box center [320, 236] width 46 height 15
click at [305, 239] on input "True" at bounding box center [302, 237] width 5 height 4
radio input "true"
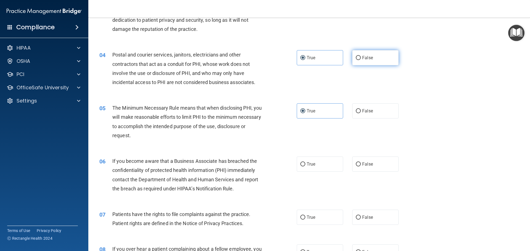
scroll to position [138, 0]
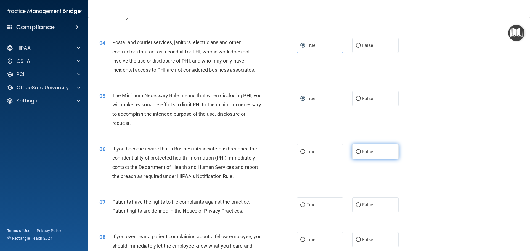
click at [373, 151] on label "False" at bounding box center [375, 151] width 46 height 15
click at [361, 151] on input "False" at bounding box center [358, 152] width 5 height 4
radio input "true"
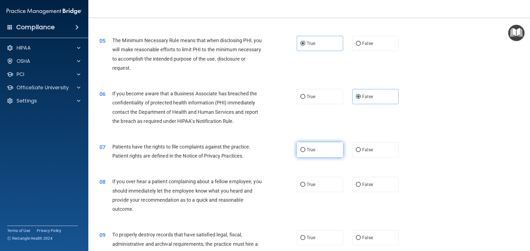
click at [321, 149] on label "True" at bounding box center [320, 149] width 46 height 15
click at [305, 149] on input "True" at bounding box center [302, 150] width 5 height 4
radio input "true"
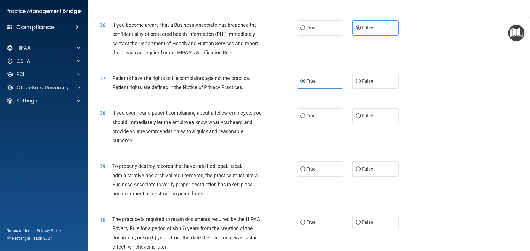
scroll to position [303, 0]
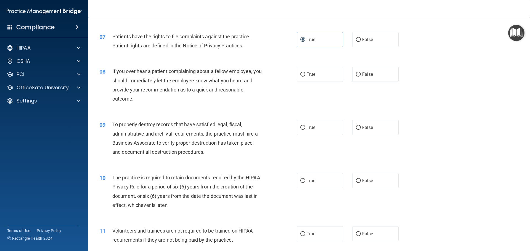
drag, startPoint x: 379, startPoint y: 77, endPoint x: 382, endPoint y: 99, distance: 22.0
click at [380, 77] on label "False" at bounding box center [375, 74] width 46 height 15
click at [361, 77] on input "False" at bounding box center [358, 75] width 5 height 4
radio input "true"
click at [379, 135] on label "False" at bounding box center [375, 127] width 46 height 15
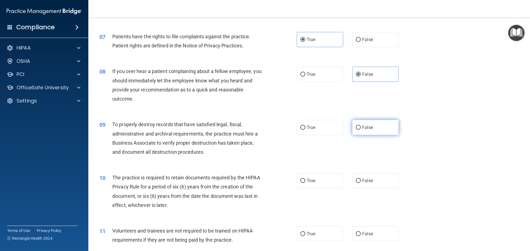
click at [361, 130] on input "False" at bounding box center [358, 128] width 5 height 4
radio input "true"
click at [325, 180] on label "True" at bounding box center [320, 180] width 46 height 15
click at [305, 180] on input "True" at bounding box center [302, 181] width 5 height 4
radio input "true"
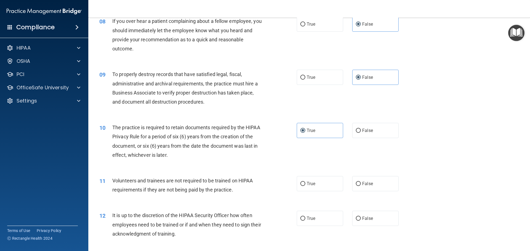
scroll to position [386, 0]
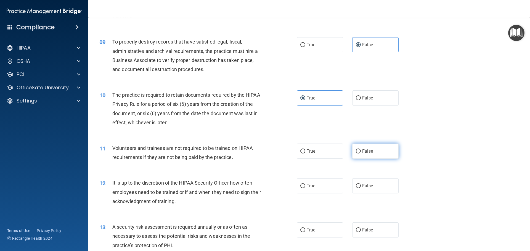
click at [374, 152] on label "False" at bounding box center [375, 151] width 46 height 15
click at [361, 152] on input "False" at bounding box center [358, 152] width 5 height 4
radio input "true"
click at [372, 188] on label "False" at bounding box center [375, 185] width 46 height 15
click at [361, 188] on input "False" at bounding box center [358, 186] width 5 height 4
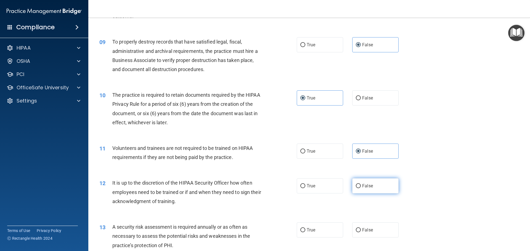
radio input "true"
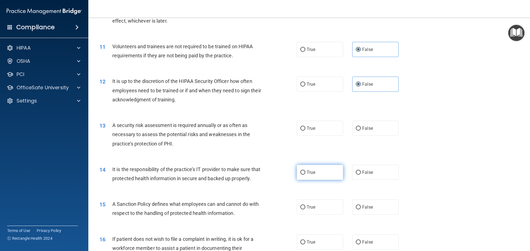
scroll to position [497, 0]
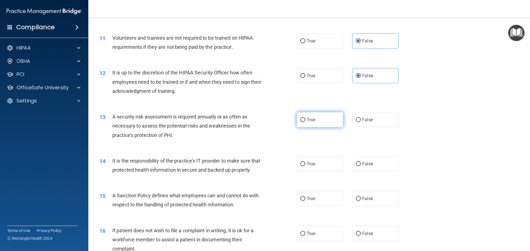
click at [311, 122] on label "True" at bounding box center [320, 119] width 46 height 15
click at [305, 122] on input "True" at bounding box center [302, 120] width 5 height 4
radio input "true"
click at [368, 164] on span "False" at bounding box center [367, 163] width 11 height 5
click at [361, 164] on input "False" at bounding box center [358, 164] width 5 height 4
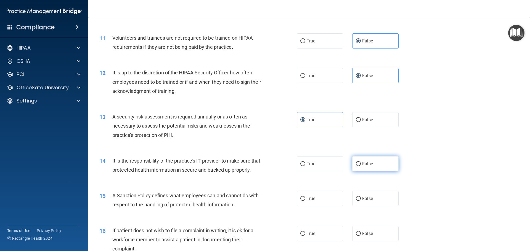
radio input "true"
click at [370, 205] on label "False" at bounding box center [375, 198] width 46 height 15
click at [361, 201] on input "False" at bounding box center [358, 199] width 5 height 4
radio input "true"
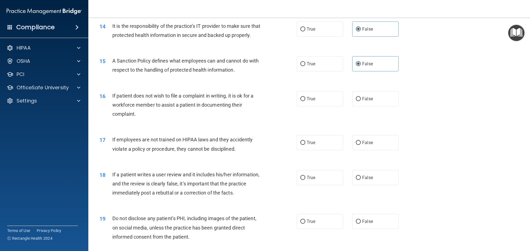
scroll to position [634, 0]
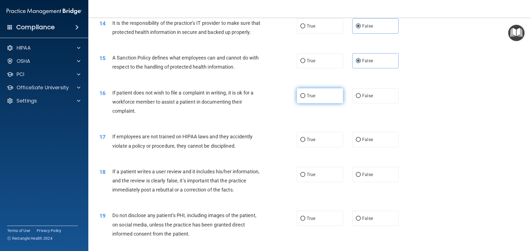
click at [316, 103] on label "True" at bounding box center [320, 95] width 46 height 15
click at [305, 98] on input "True" at bounding box center [302, 96] width 5 height 4
radio input "true"
click at [362, 147] on label "False" at bounding box center [375, 139] width 46 height 15
click at [361, 142] on input "False" at bounding box center [358, 140] width 5 height 4
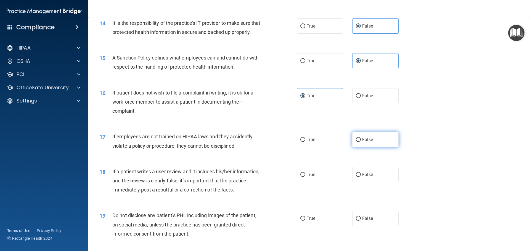
radio input "true"
click at [365, 177] on span "False" at bounding box center [367, 174] width 11 height 5
click at [361, 177] on input "False" at bounding box center [358, 175] width 5 height 4
radio input "true"
click at [311, 221] on span "True" at bounding box center [310, 218] width 9 height 5
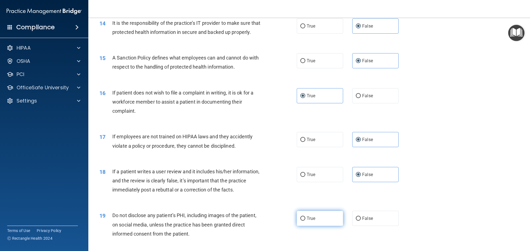
click at [305, 221] on input "True" at bounding box center [302, 219] width 5 height 4
radio input "true"
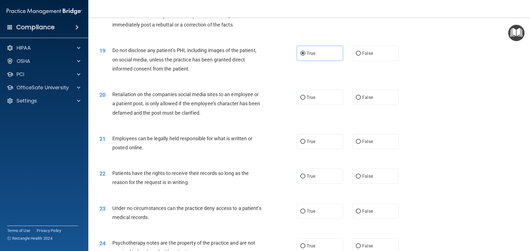
scroll to position [800, 0]
click at [361, 105] on label "False" at bounding box center [375, 97] width 46 height 15
click at [361, 100] on input "False" at bounding box center [358, 97] width 5 height 4
radio input "true"
click at [333, 148] on label "True" at bounding box center [320, 141] width 46 height 15
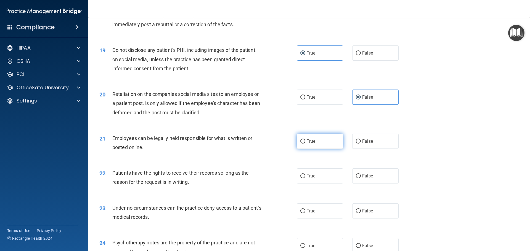
click at [305, 144] on input "True" at bounding box center [302, 142] width 5 height 4
radio input "true"
click at [369, 182] on label "False" at bounding box center [375, 176] width 46 height 15
click at [361, 178] on input "False" at bounding box center [358, 176] width 5 height 4
radio input "true"
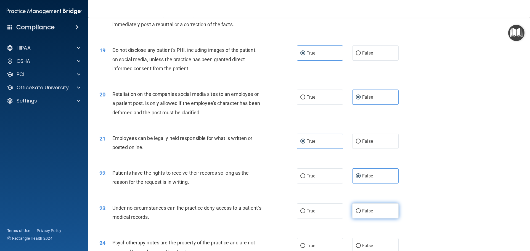
click at [362, 217] on label "False" at bounding box center [375, 211] width 46 height 15
click at [361, 214] on input "False" at bounding box center [358, 211] width 5 height 4
radio input "true"
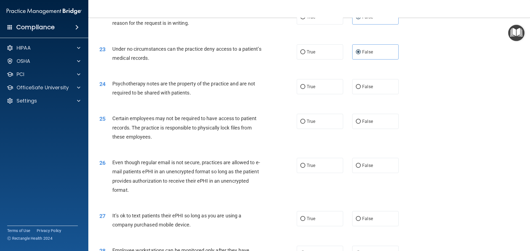
scroll to position [965, 0]
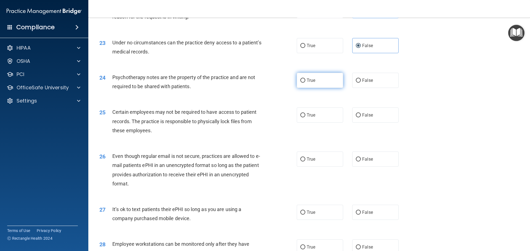
click at [310, 83] on span "True" at bounding box center [310, 80] width 9 height 5
click at [305, 83] on input "True" at bounding box center [302, 81] width 5 height 4
radio input "true"
click at [308, 120] on label "True" at bounding box center [320, 115] width 46 height 15
click at [305, 118] on input "True" at bounding box center [302, 115] width 5 height 4
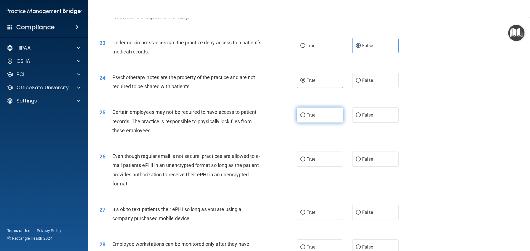
radio input "true"
click at [313, 165] on label "True" at bounding box center [320, 159] width 46 height 15
click at [305, 162] on input "True" at bounding box center [302, 160] width 5 height 4
radio input "true"
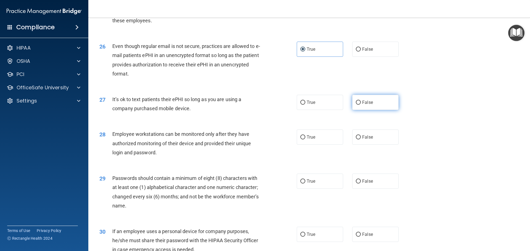
scroll to position [1076, 0]
drag, startPoint x: 362, startPoint y: 116, endPoint x: 366, endPoint y: 126, distance: 10.6
click at [363, 110] on label "False" at bounding box center [375, 102] width 46 height 15
click at [367, 140] on span "False" at bounding box center [367, 136] width 11 height 5
click at [361, 139] on input "False" at bounding box center [358, 137] width 5 height 4
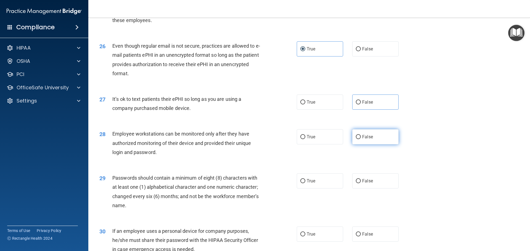
radio input "true"
click at [357, 105] on input "False" at bounding box center [358, 102] width 5 height 4
radio input "true"
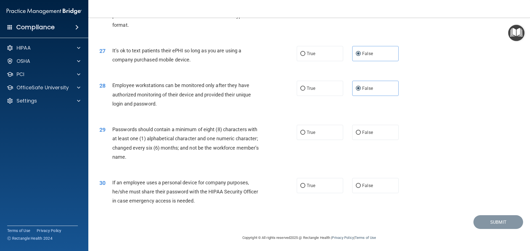
scroll to position [1133, 0]
click at [310, 135] on label "True" at bounding box center [320, 132] width 46 height 15
click at [371, 185] on label "False" at bounding box center [375, 185] width 46 height 15
click at [361, 185] on input "False" at bounding box center [358, 186] width 5 height 4
radio input "true"
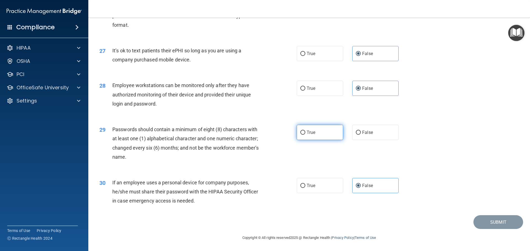
click at [320, 137] on label "True" at bounding box center [320, 132] width 46 height 15
click at [305, 135] on input "True" at bounding box center [302, 133] width 5 height 4
radio input "true"
click at [483, 218] on button "Submit" at bounding box center [498, 222] width 50 height 14
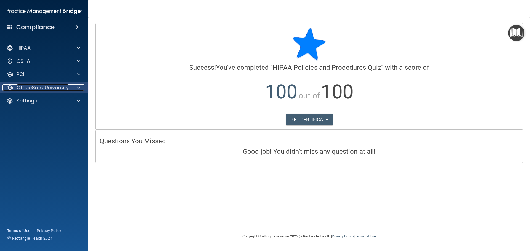
click at [63, 87] on p "OfficeSafe University" at bounding box center [43, 87] width 52 height 7
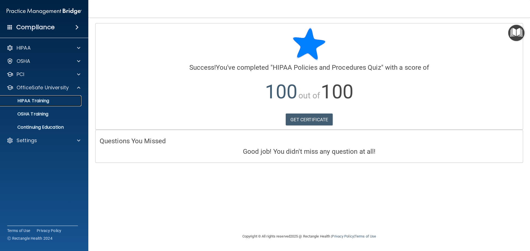
click at [44, 102] on p "HIPAA Training" at bounding box center [27, 101] width 46 height 6
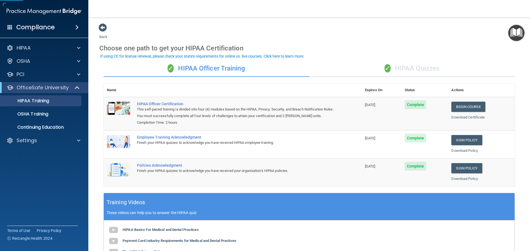
click at [421, 70] on div "✓ HIPAA Quizzes" at bounding box center [412, 68] width 206 height 17
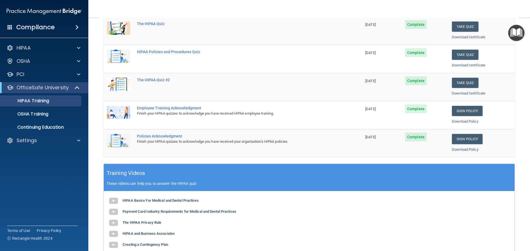
scroll to position [83, 0]
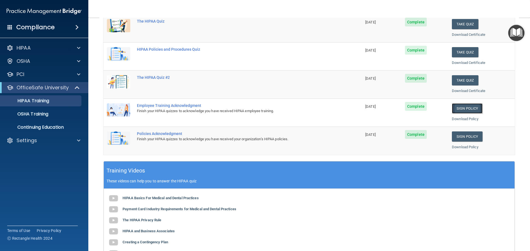
click at [464, 106] on link "Sign Policy" at bounding box center [467, 108] width 31 height 10
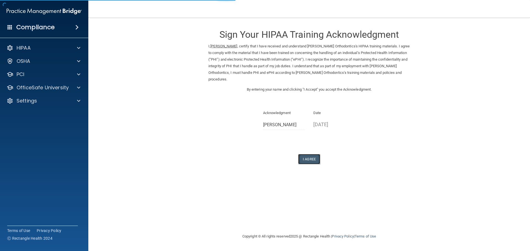
click at [307, 164] on button "I Agree" at bounding box center [309, 159] width 22 height 10
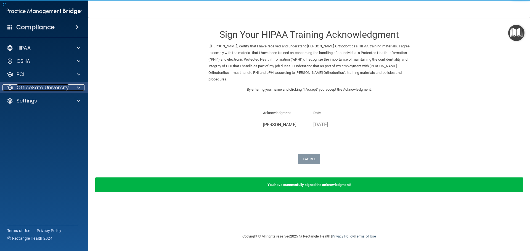
click at [47, 88] on p "OfficeSafe University" at bounding box center [43, 87] width 52 height 7
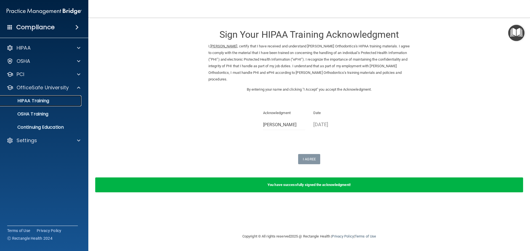
click at [46, 102] on p "HIPAA Training" at bounding box center [27, 101] width 46 height 6
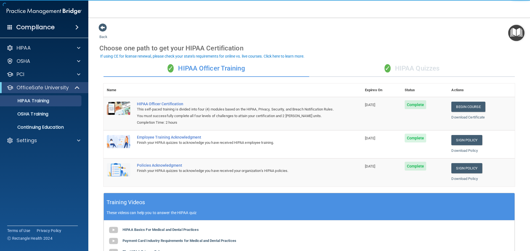
click at [429, 71] on div "✓ HIPAA Quizzes" at bounding box center [412, 68] width 206 height 17
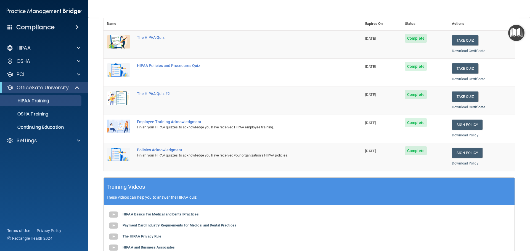
scroll to position [83, 0]
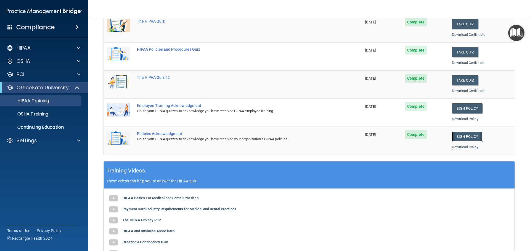
click at [457, 137] on link "Sign Policy" at bounding box center [467, 137] width 31 height 10
click at [42, 112] on p "OSHA Training" at bounding box center [26, 114] width 45 height 6
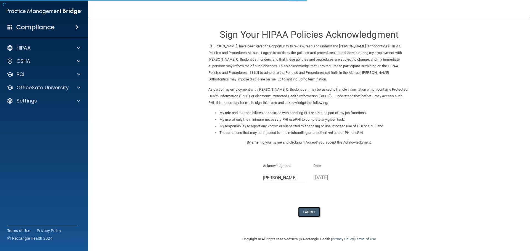
click at [299, 210] on button "I Agree" at bounding box center [309, 212] width 22 height 10
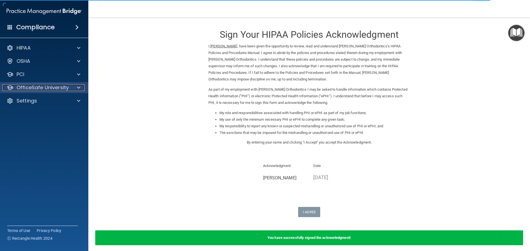
click at [41, 89] on p "OfficeSafe University" at bounding box center [43, 87] width 52 height 7
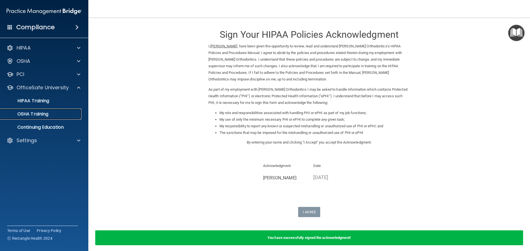
click at [29, 116] on p "OSHA Training" at bounding box center [26, 114] width 45 height 6
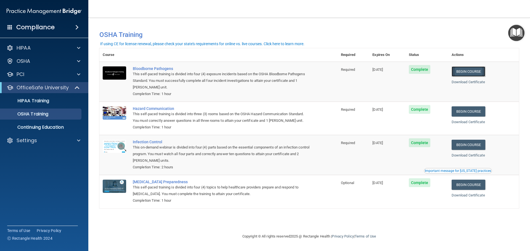
click at [485, 69] on link "Begin Course" at bounding box center [468, 71] width 34 height 10
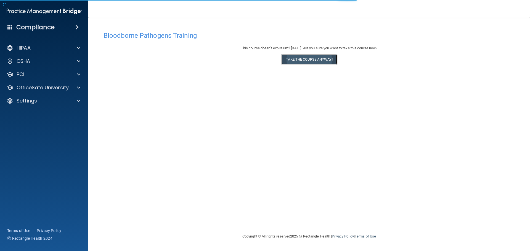
click at [321, 58] on button "Take the course anyway!" at bounding box center [308, 59] width 55 height 10
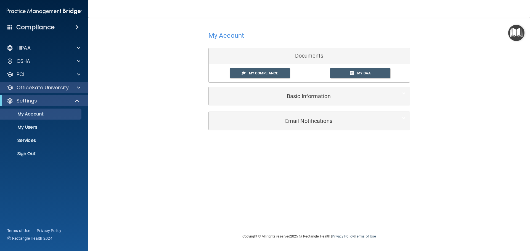
click at [39, 91] on div "OfficeSafe University" at bounding box center [44, 87] width 89 height 11
click at [80, 87] on span at bounding box center [78, 87] width 3 height 7
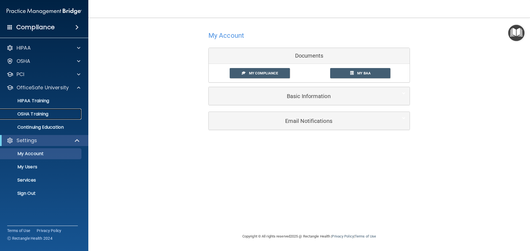
click at [36, 113] on p "OSHA Training" at bounding box center [26, 114] width 45 height 6
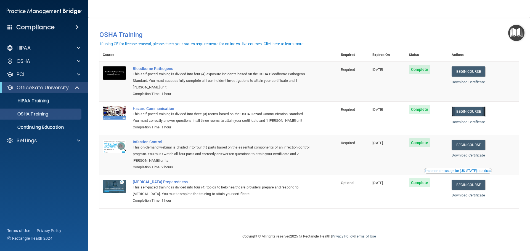
click at [467, 108] on link "Begin Course" at bounding box center [468, 111] width 34 height 10
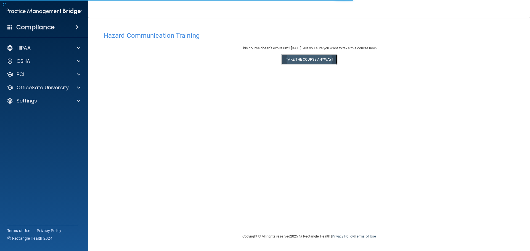
click at [328, 61] on button "Take the course anyway!" at bounding box center [308, 59] width 55 height 10
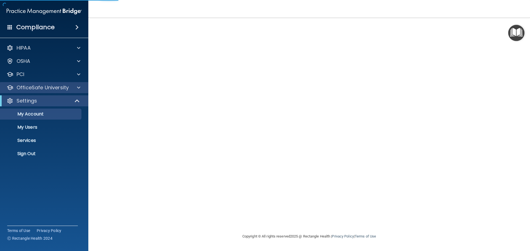
click at [28, 92] on div "OfficeSafe University" at bounding box center [44, 87] width 89 height 11
click at [60, 91] on p "OfficeSafe University" at bounding box center [43, 87] width 52 height 7
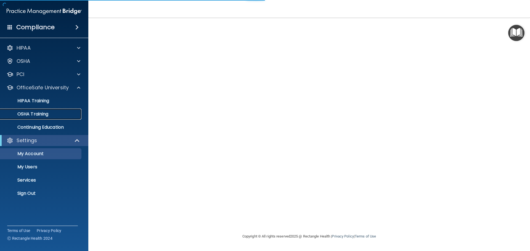
click at [55, 117] on div "OSHA Training" at bounding box center [41, 114] width 75 height 6
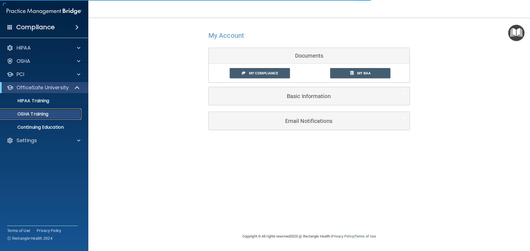
click at [41, 114] on p "OSHA Training" at bounding box center [26, 114] width 45 height 6
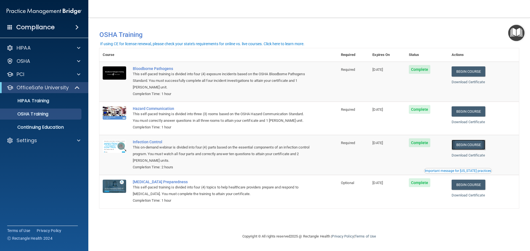
click at [467, 148] on link "Begin Course" at bounding box center [468, 145] width 34 height 10
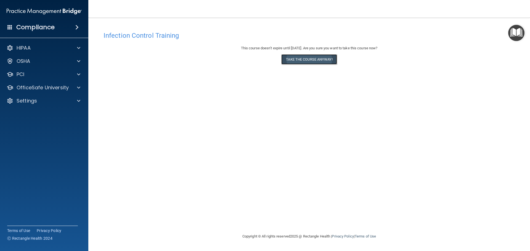
click at [321, 58] on button "Take the course anyway!" at bounding box center [308, 59] width 55 height 10
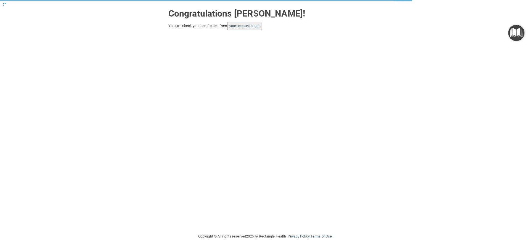
click at [246, 29] on button "your account page!" at bounding box center [244, 26] width 34 height 8
click at [246, 25] on link "your account page!" at bounding box center [244, 26] width 30 height 4
